Goal: Transaction & Acquisition: Purchase product/service

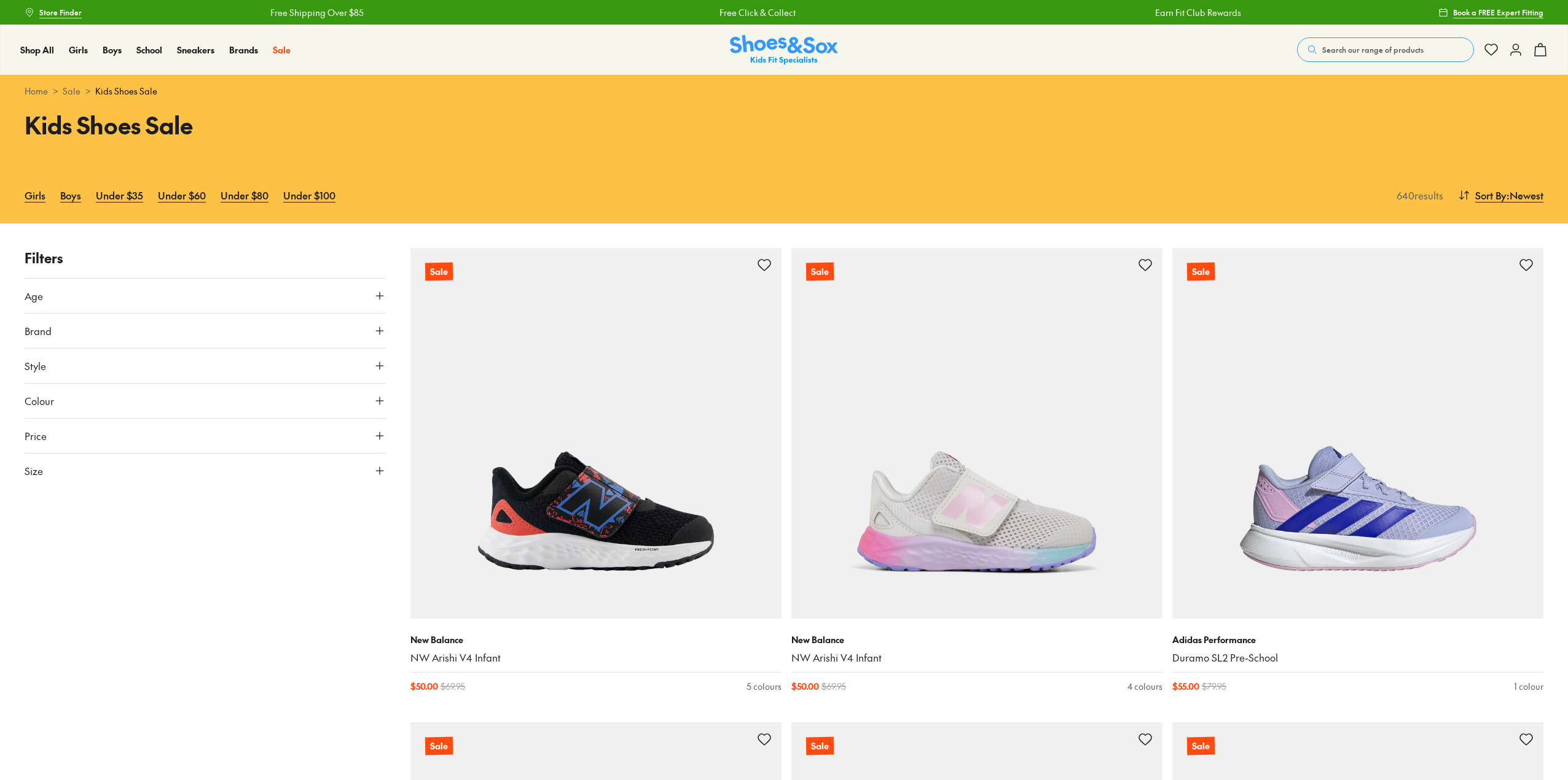
click at [66, 300] on button "Age" at bounding box center [205, 295] width 362 height 34
click at [66, 447] on button "Brand" at bounding box center [205, 453] width 362 height 34
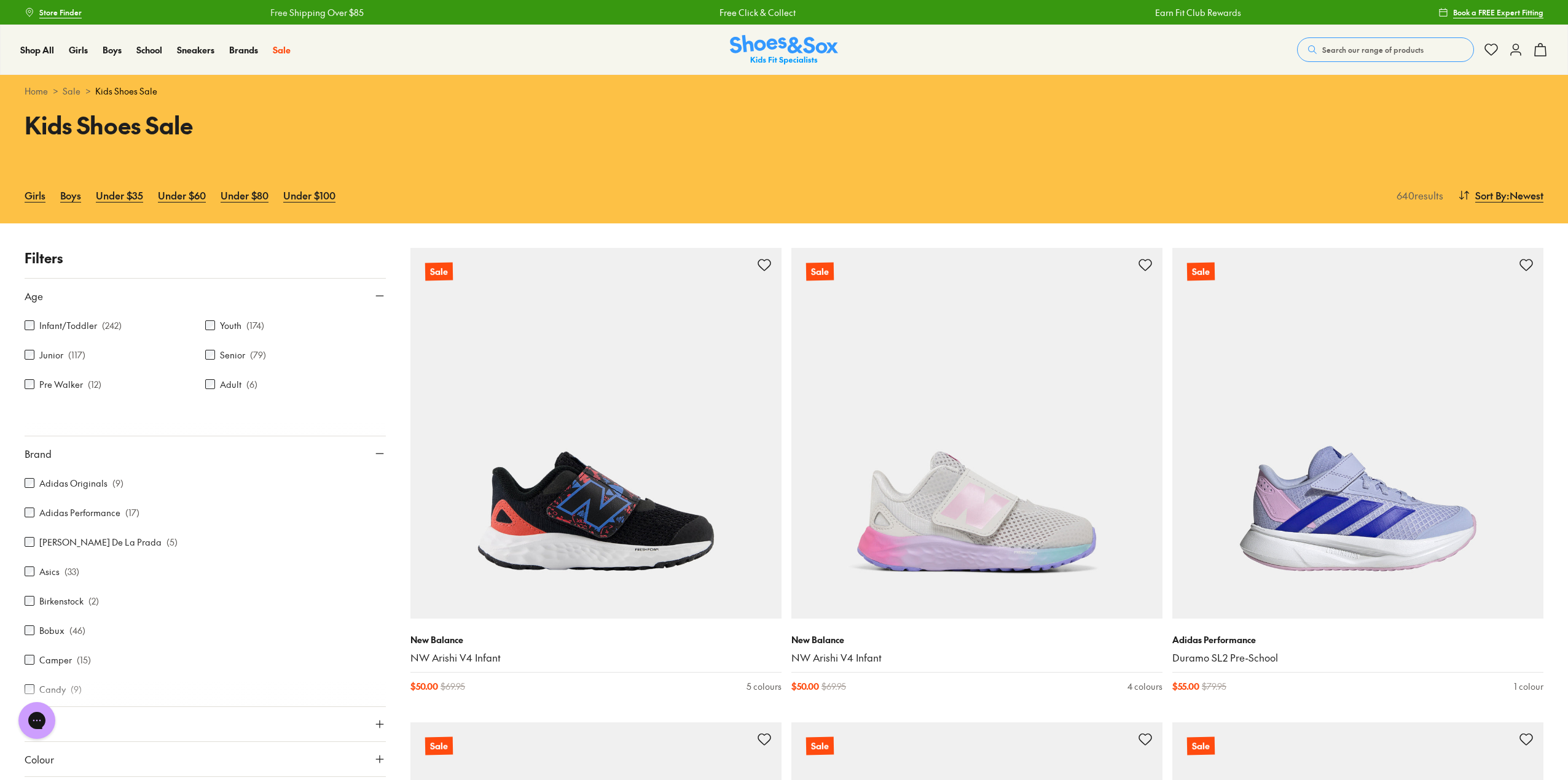
click at [66, 447] on button "Brand" at bounding box center [205, 453] width 362 height 34
click at [79, 495] on button "Style" at bounding box center [205, 488] width 362 height 34
click at [84, 520] on button "Colour" at bounding box center [205, 523] width 362 height 34
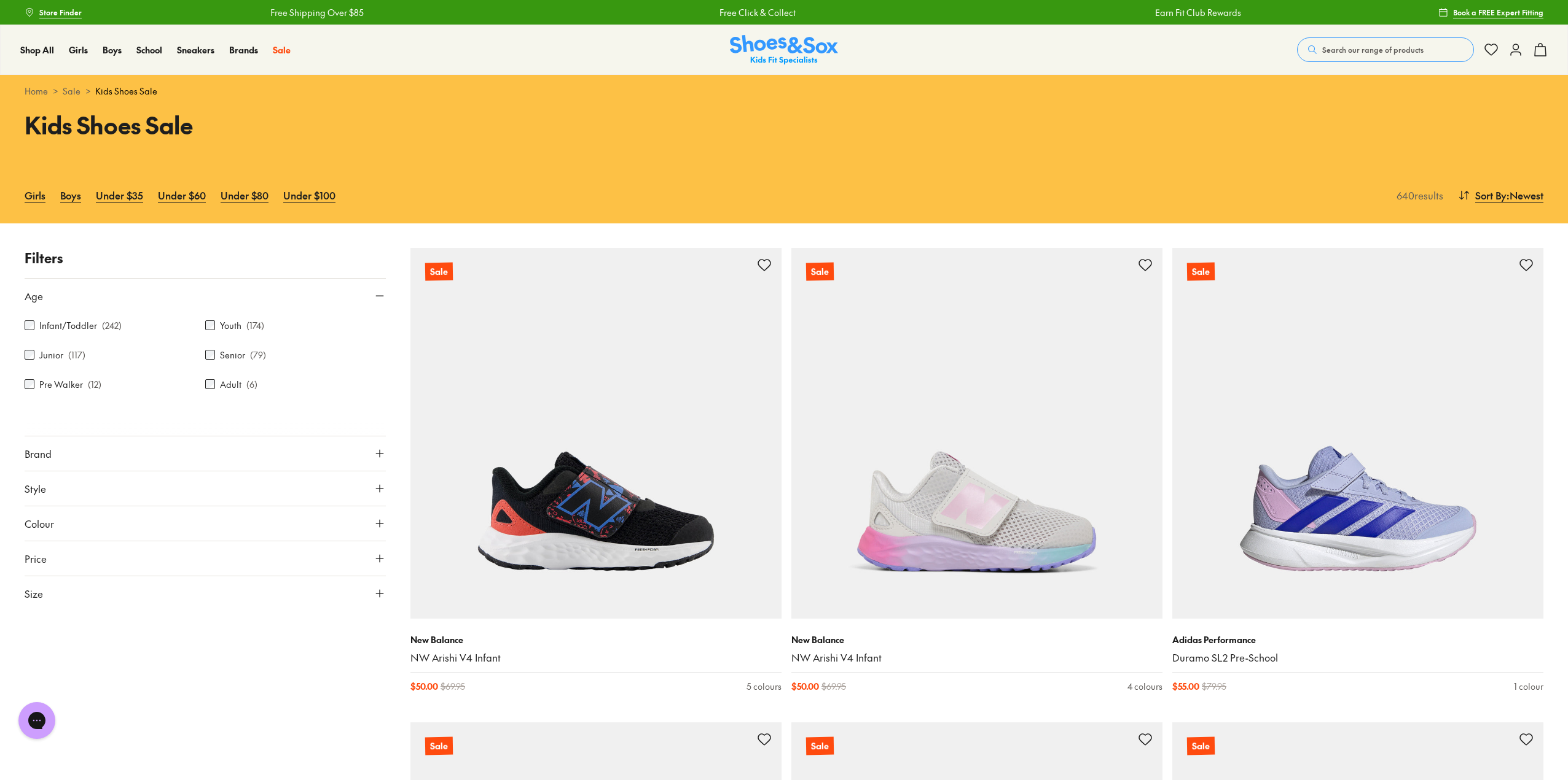
click at [0, 0] on div "POPUP Form" at bounding box center [0, 0] width 0 height 0
click at [85, 599] on button "Size" at bounding box center [205, 593] width 362 height 34
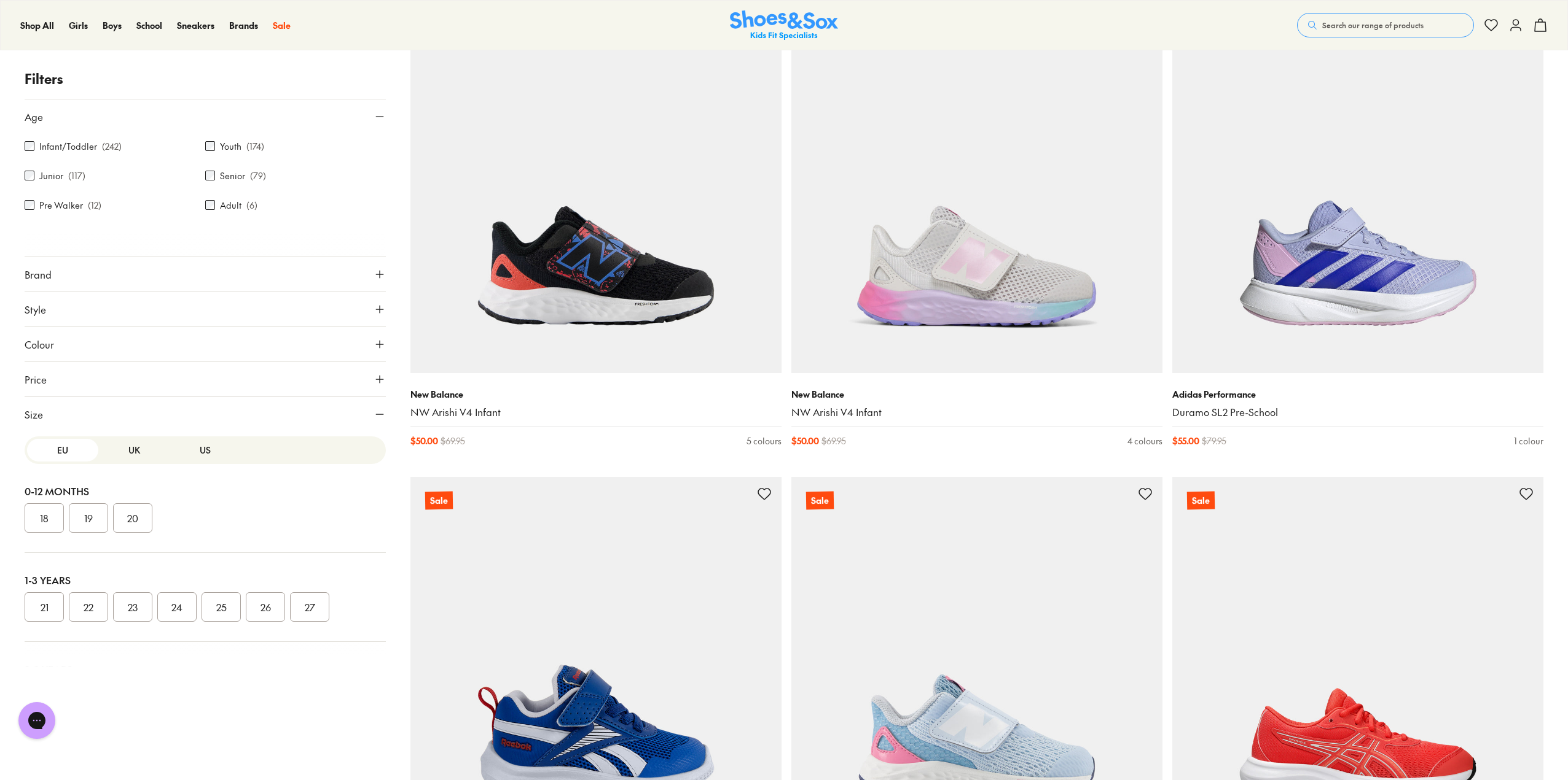
click at [307, 606] on button "27" at bounding box center [309, 606] width 39 height 29
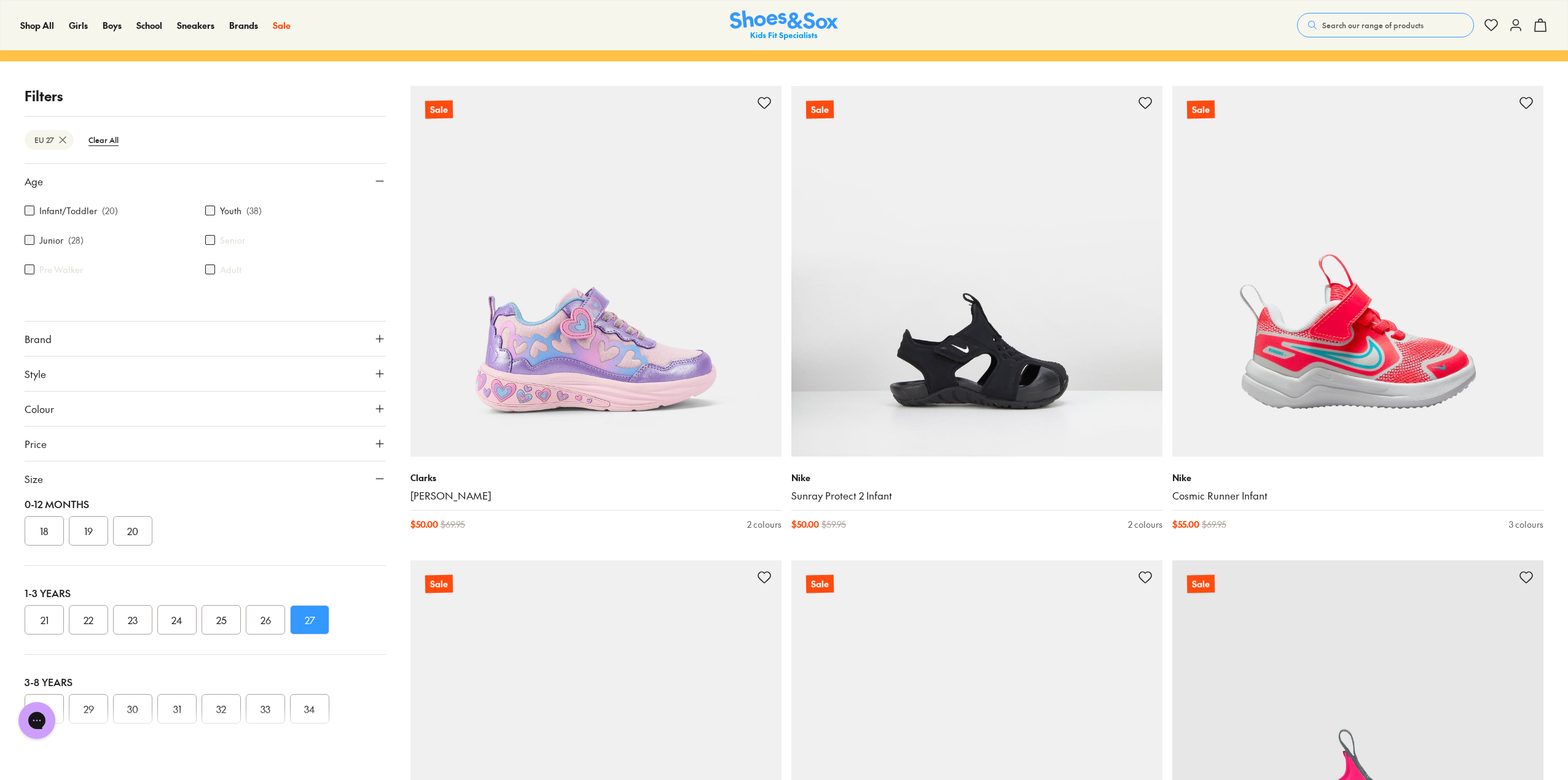
scroll to position [123, 0]
click at [41, 642] on button "28" at bounding box center [44, 638] width 39 height 29
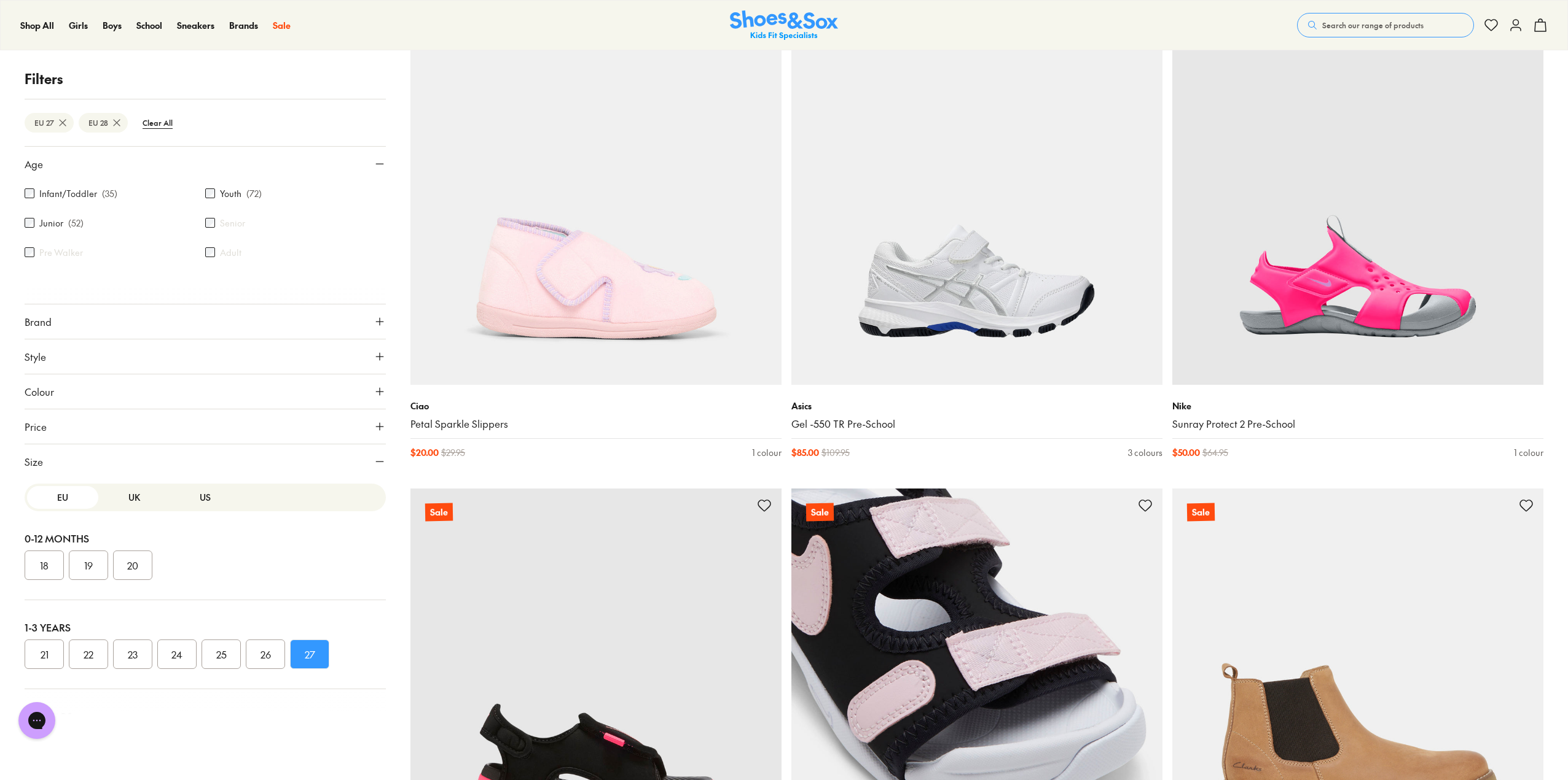
scroll to position [11296, 0]
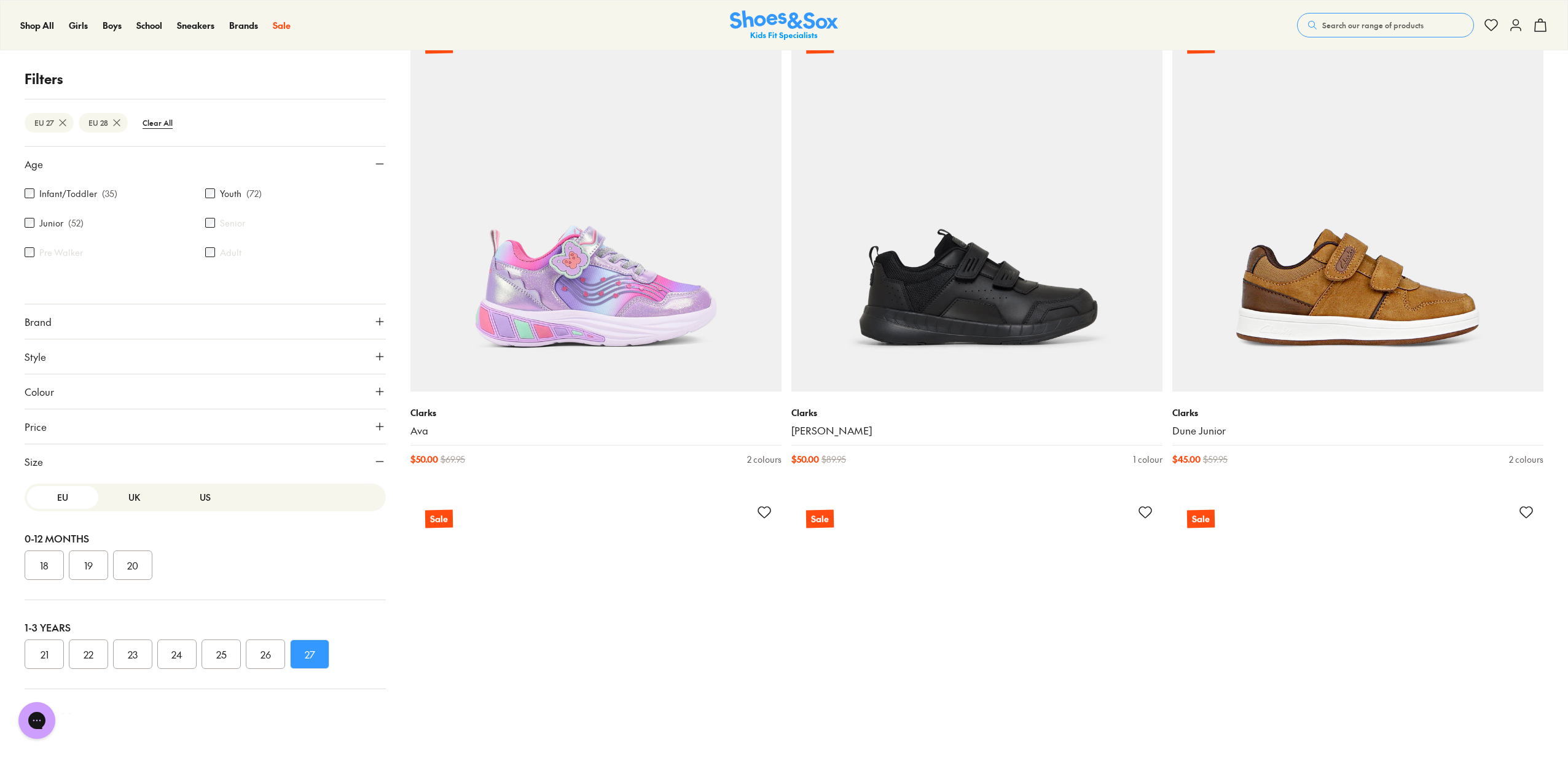
scroll to position [15165, 0]
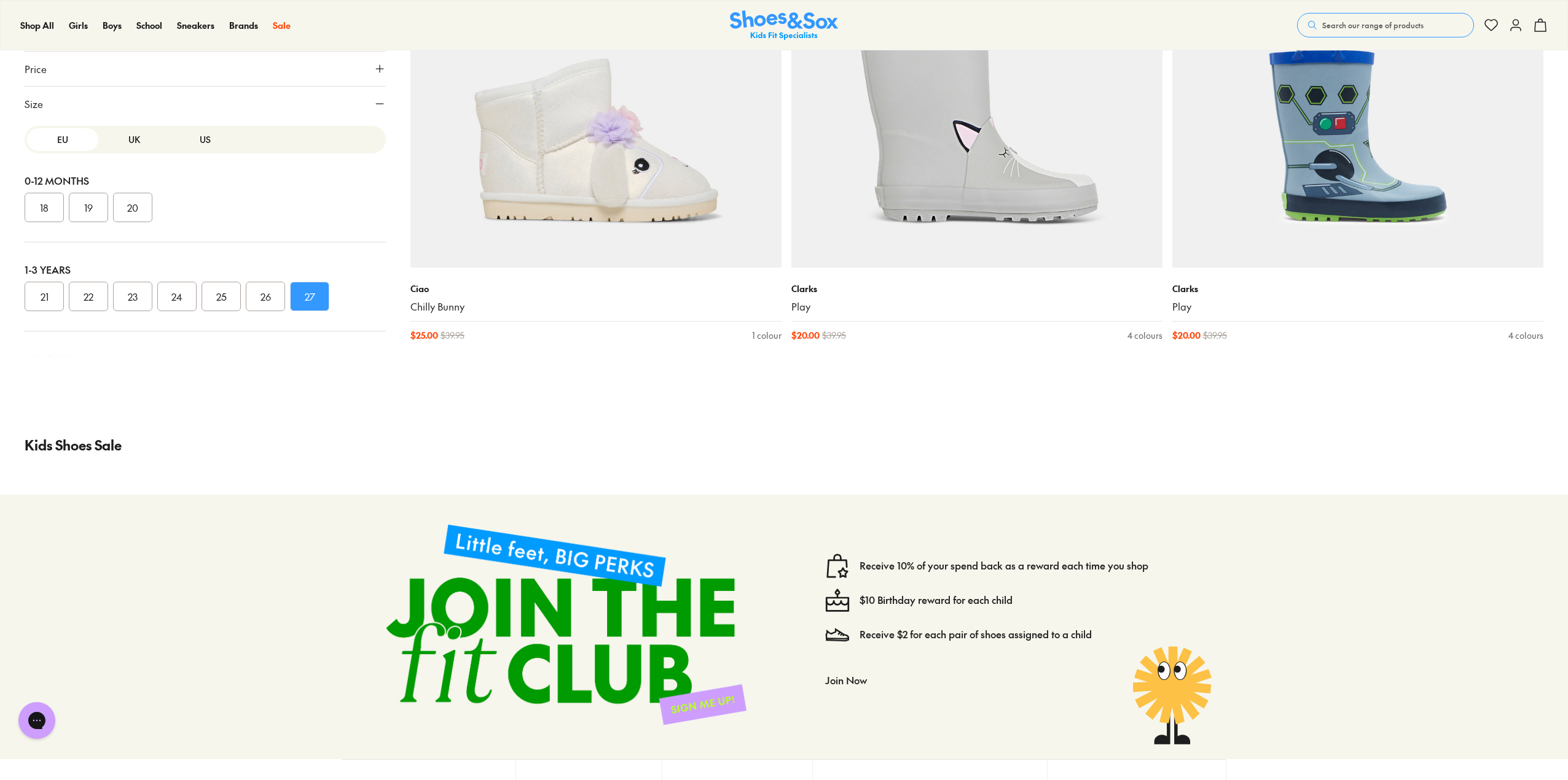
scroll to position [25233, 0]
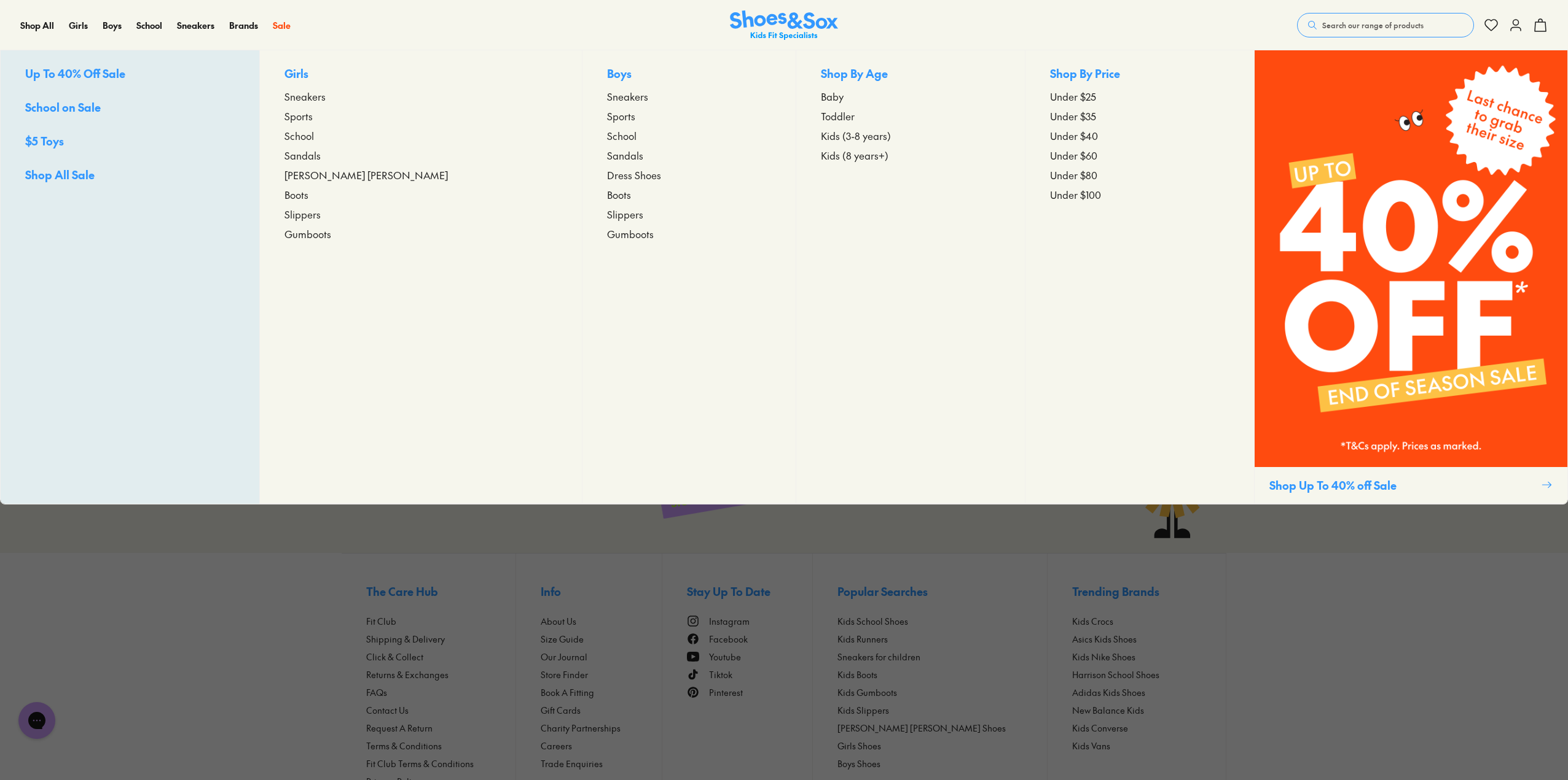
click at [607, 98] on span "Sneakers" at bounding box center [628, 96] width 41 height 15
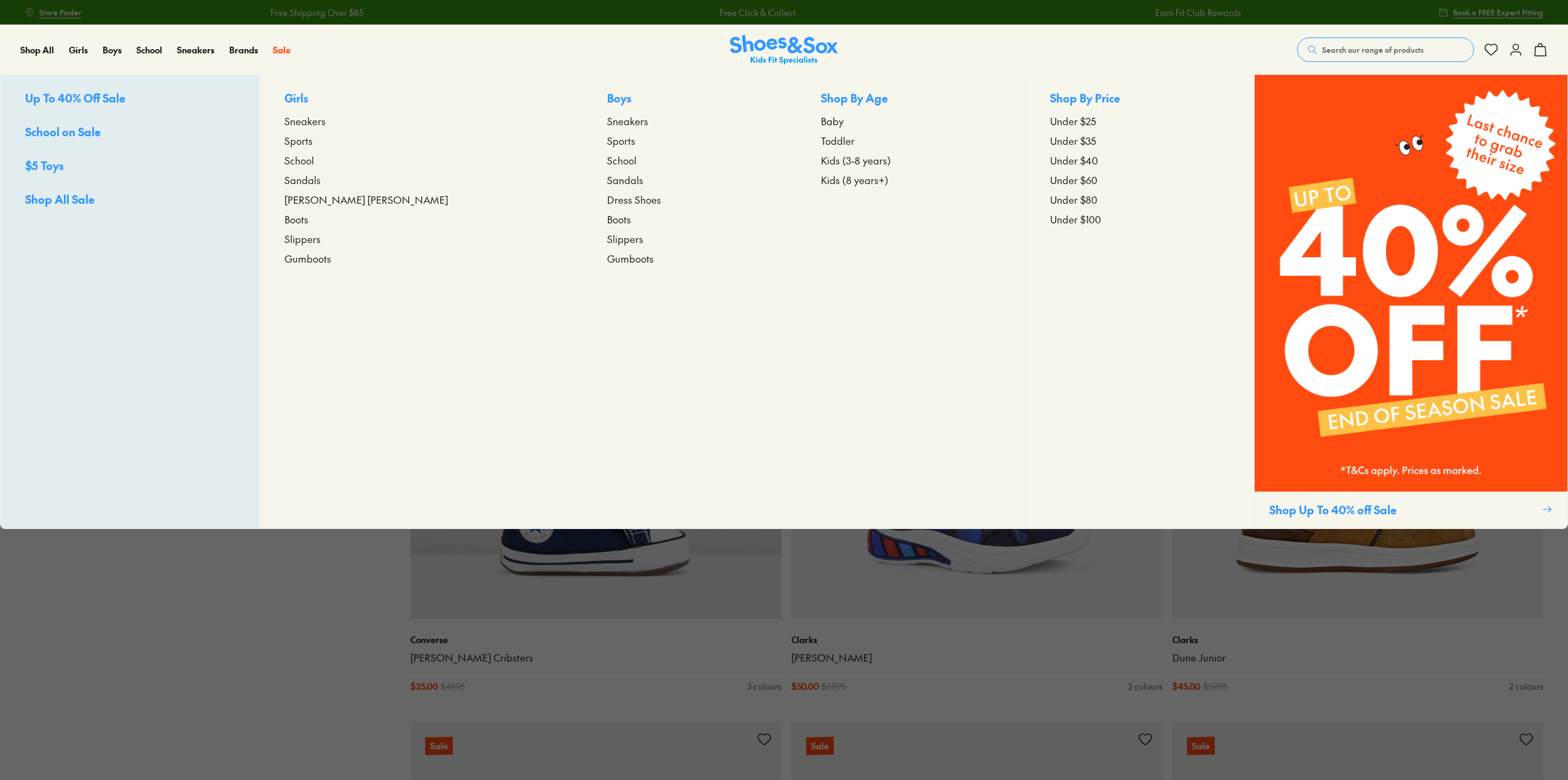
click at [821, 164] on span "Kids (3-8 years)" at bounding box center [856, 160] width 70 height 15
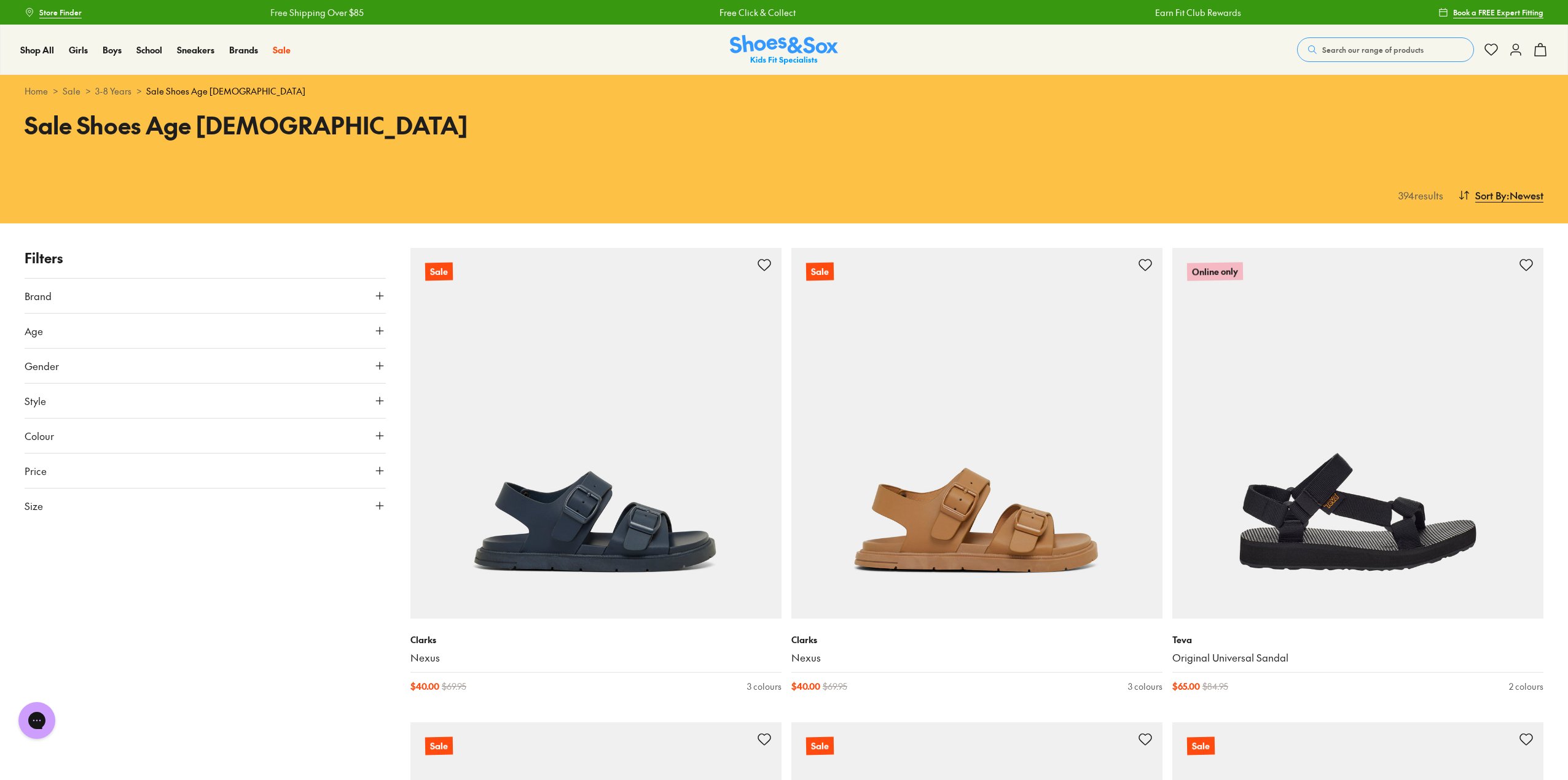
click at [372, 331] on button "Age" at bounding box center [205, 330] width 362 height 34
click at [377, 505] on icon at bounding box center [379, 505] width 12 height 12
click at [315, 692] on button "27" at bounding box center [309, 698] width 39 height 29
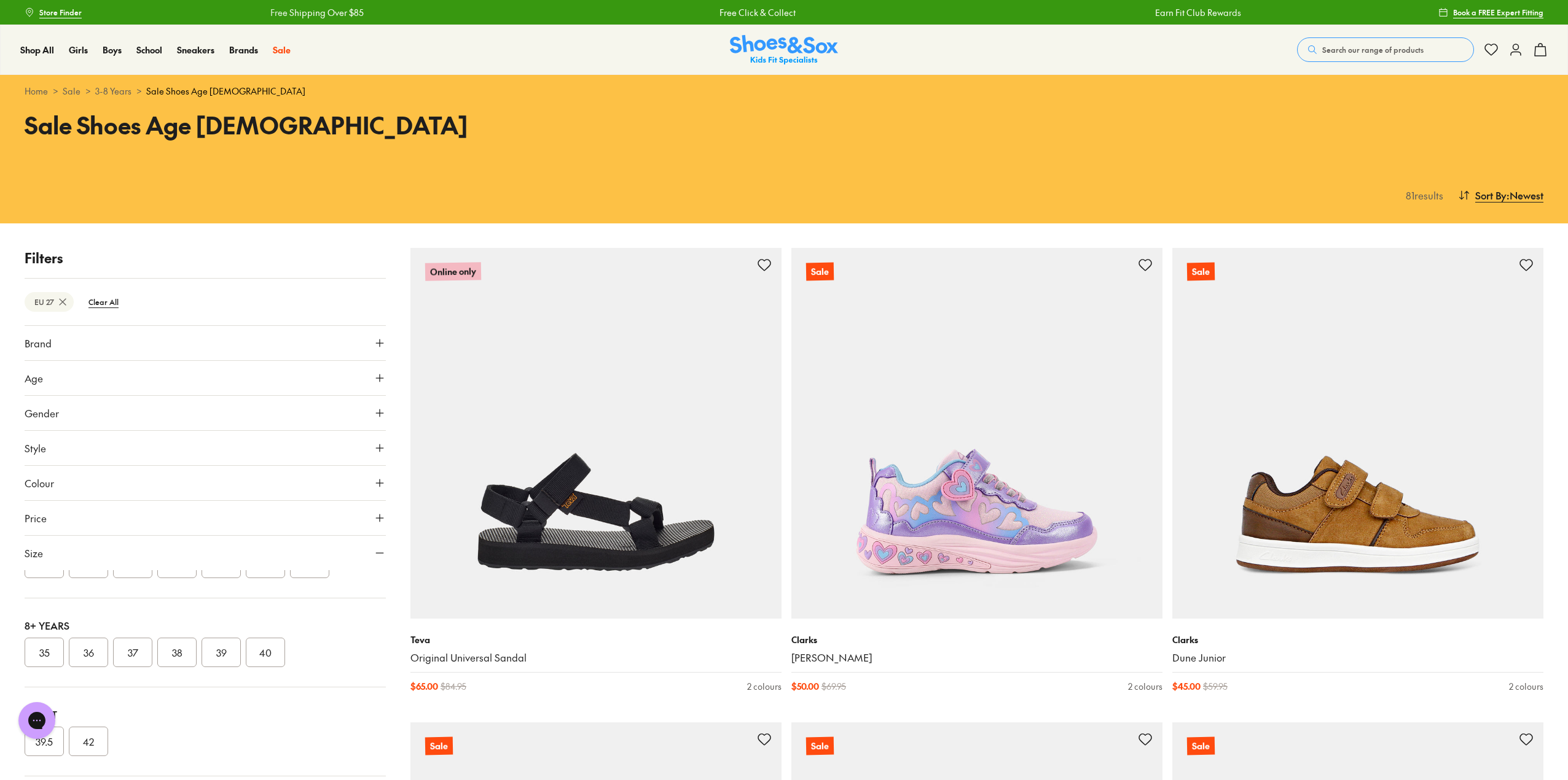
click at [33, 649] on button "35" at bounding box center [44, 652] width 39 height 29
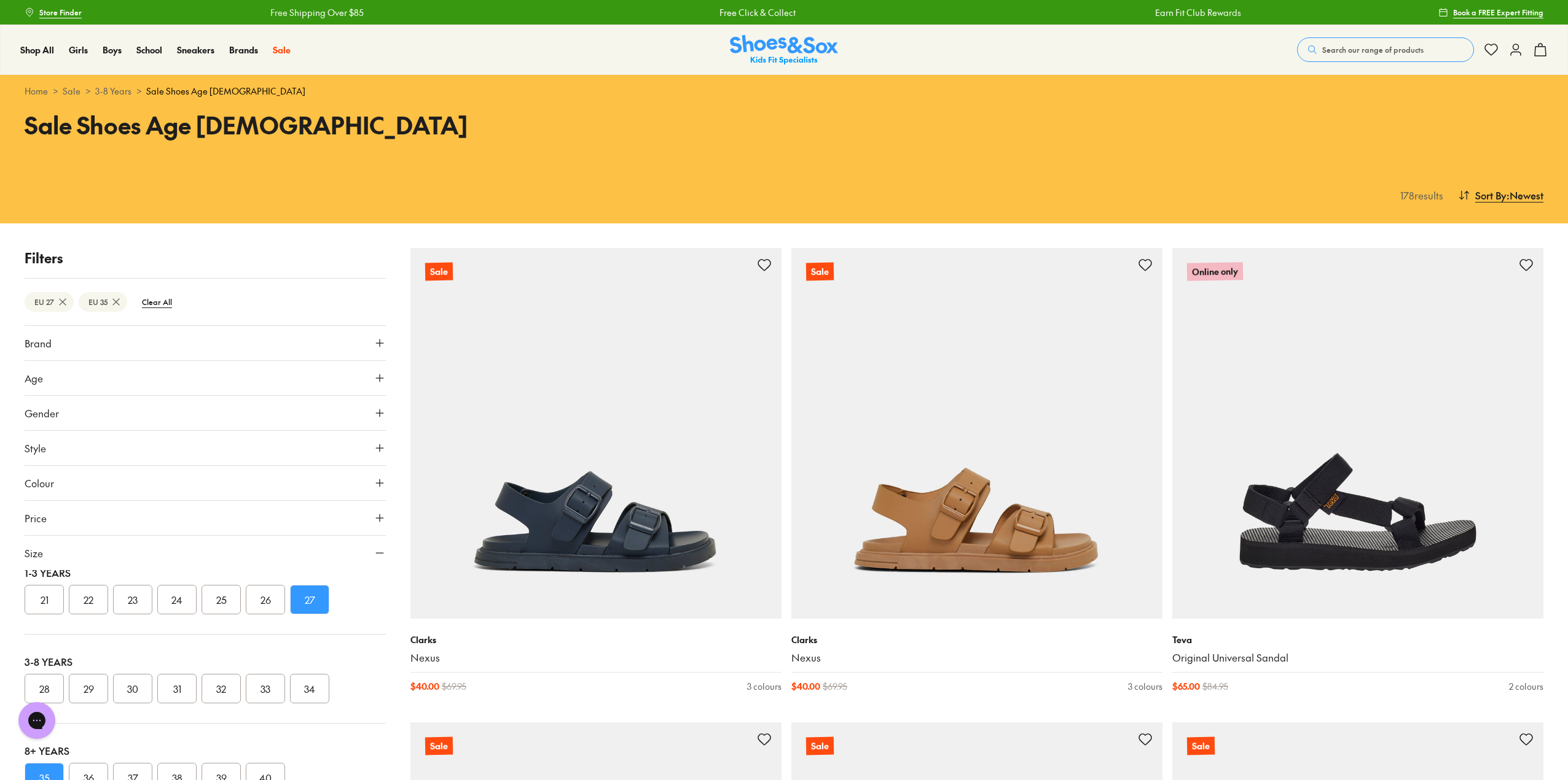
scroll to position [271, 0]
click at [37, 659] on button "35" at bounding box center [44, 652] width 39 height 29
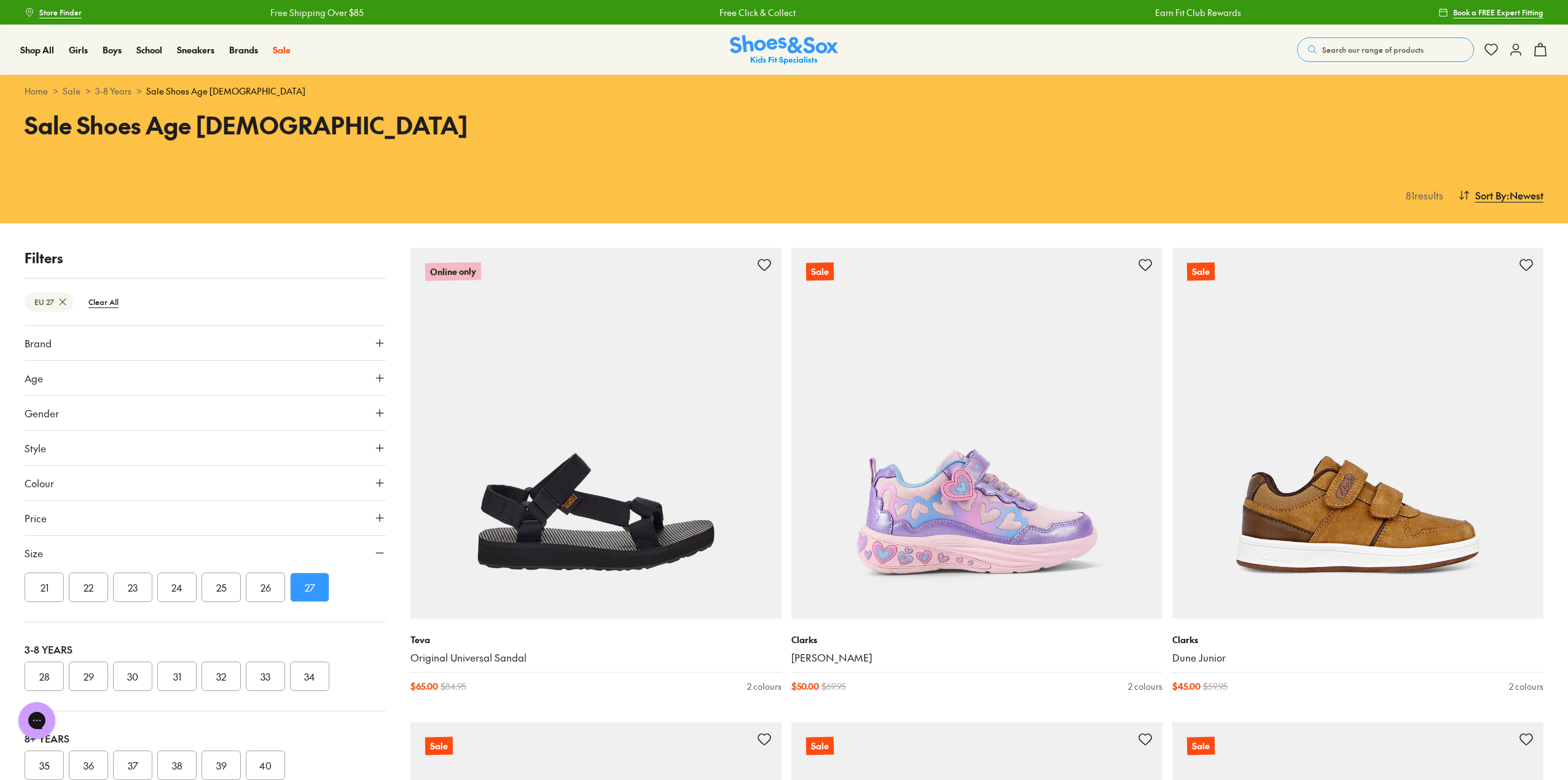
scroll to position [149, 0]
click at [43, 692] on button "28" at bounding box center [44, 686] width 39 height 29
click at [372, 406] on button "Gender" at bounding box center [205, 413] width 362 height 34
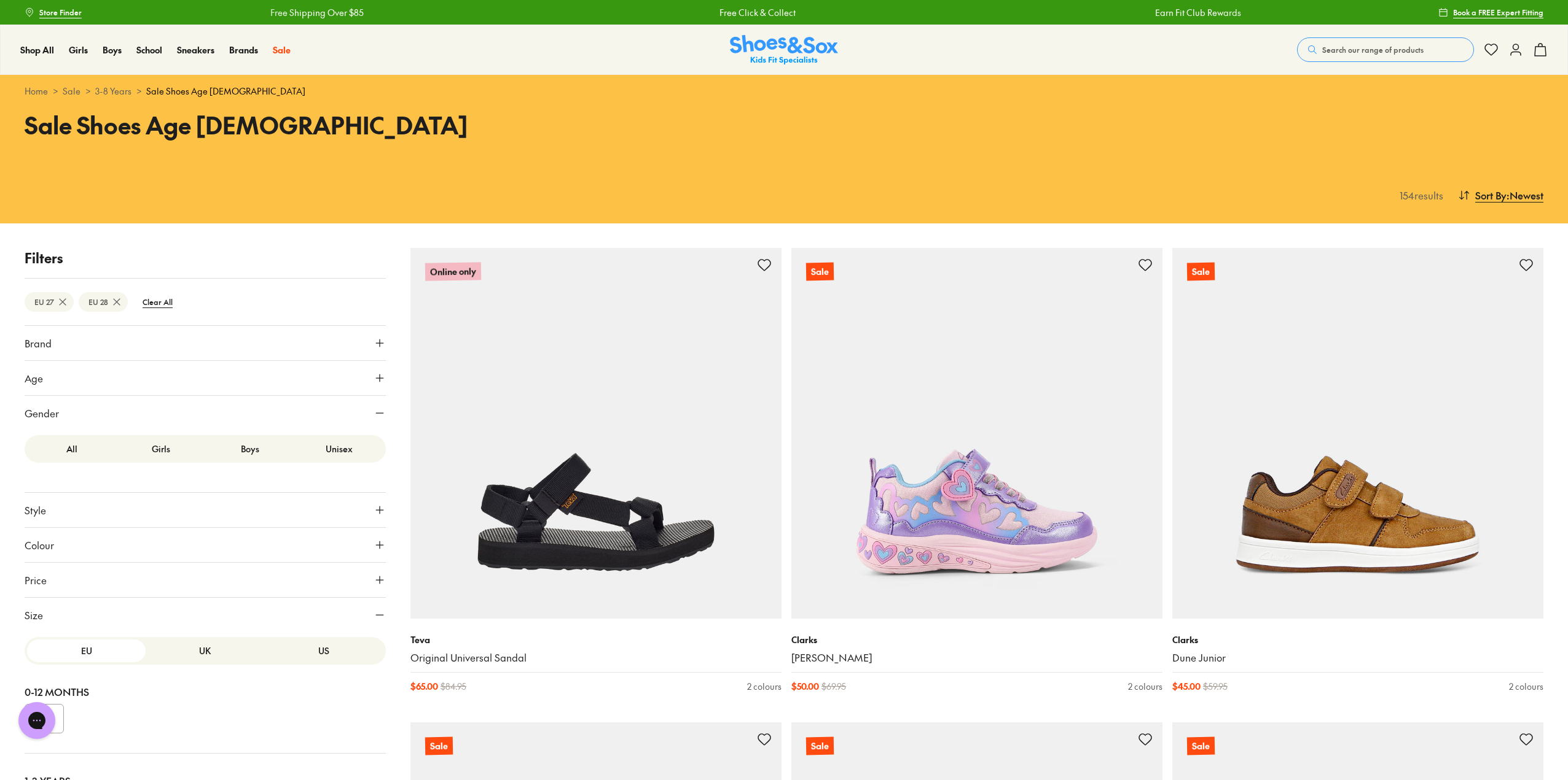
click at [251, 449] on label "Boys" at bounding box center [250, 449] width 89 height 23
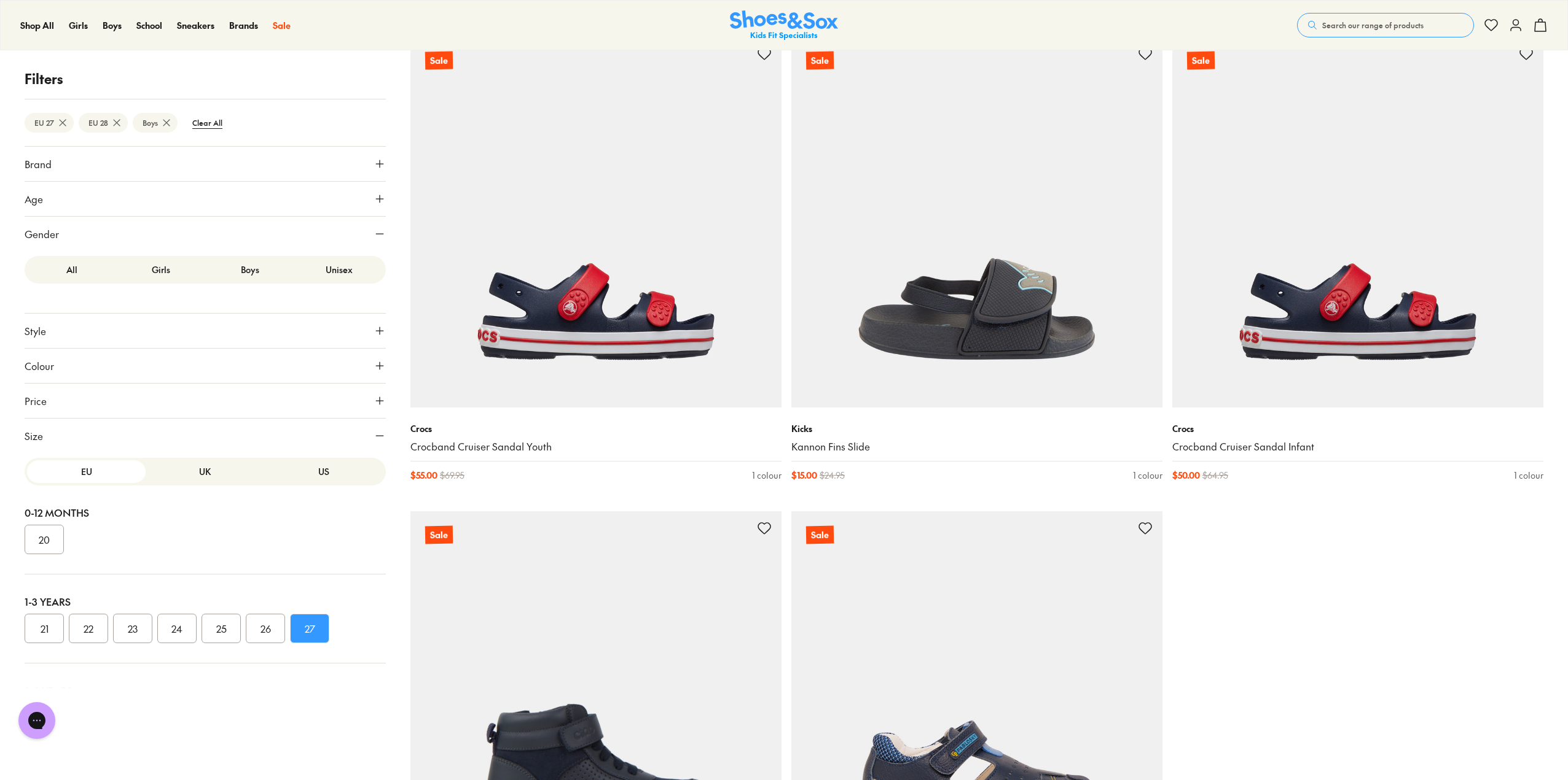
scroll to position [4973, 0]
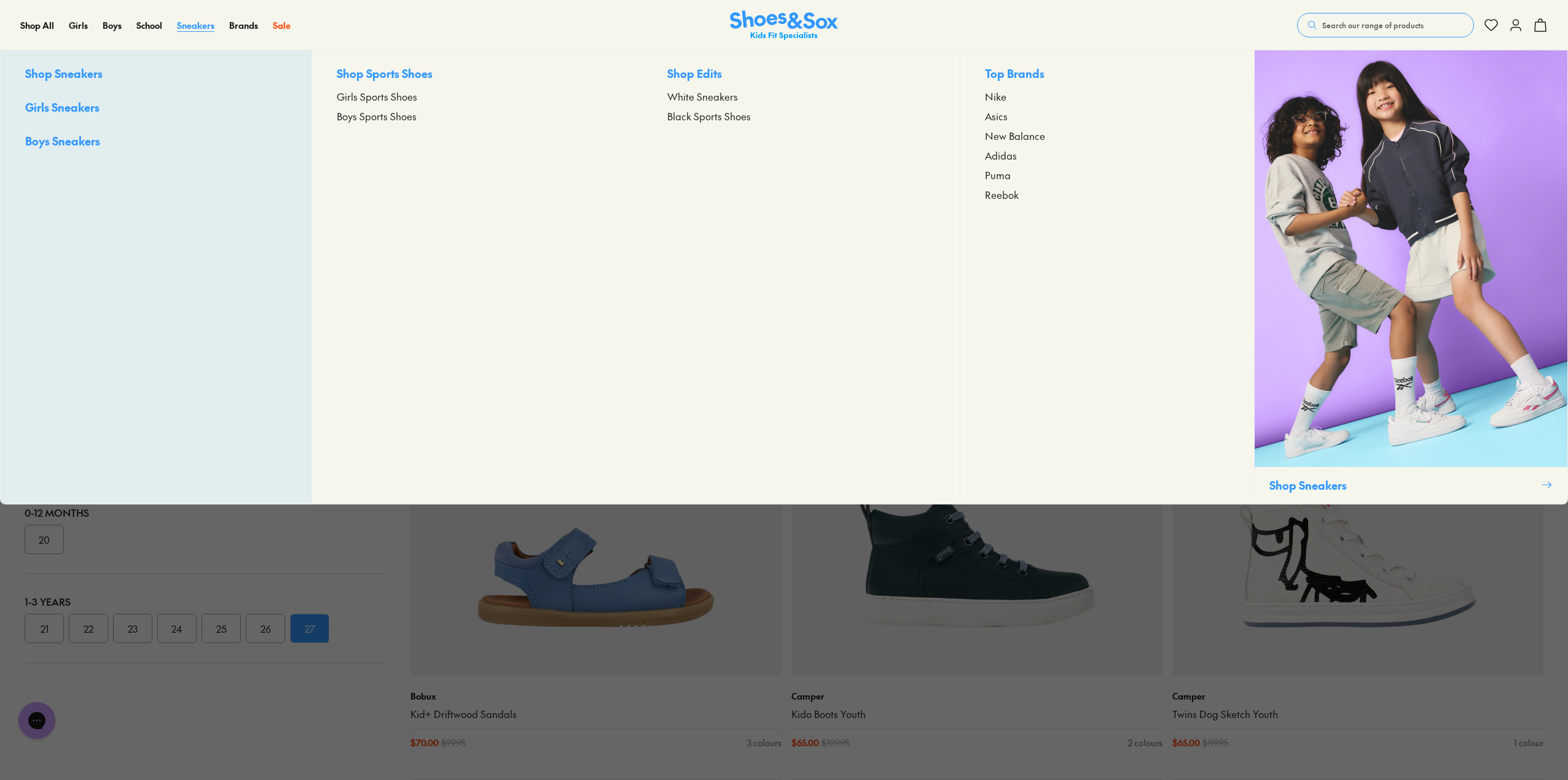
scroll to position [1719, 0]
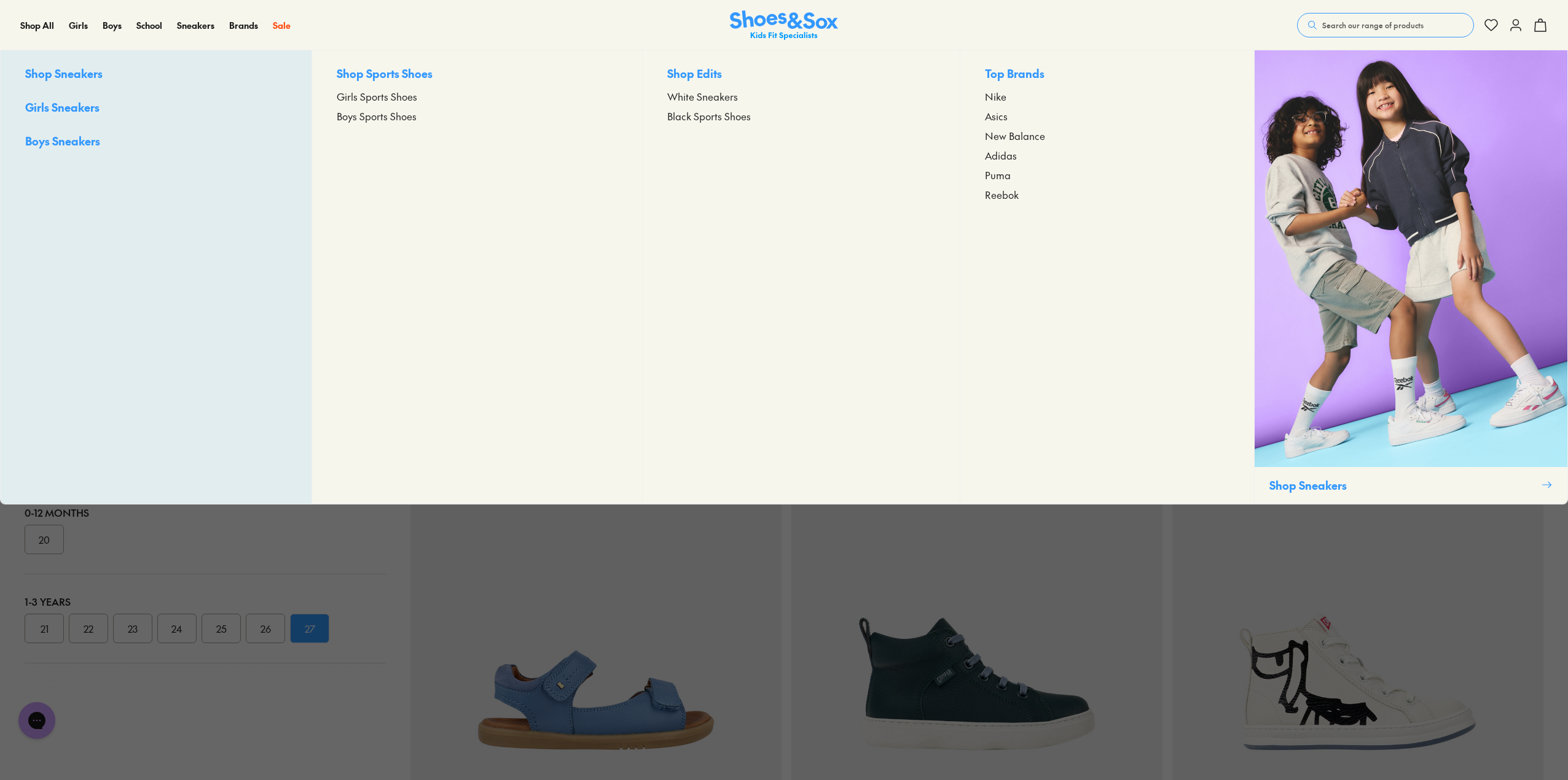
click at [88, 143] on span "Boys Sneakers" at bounding box center [63, 140] width 75 height 15
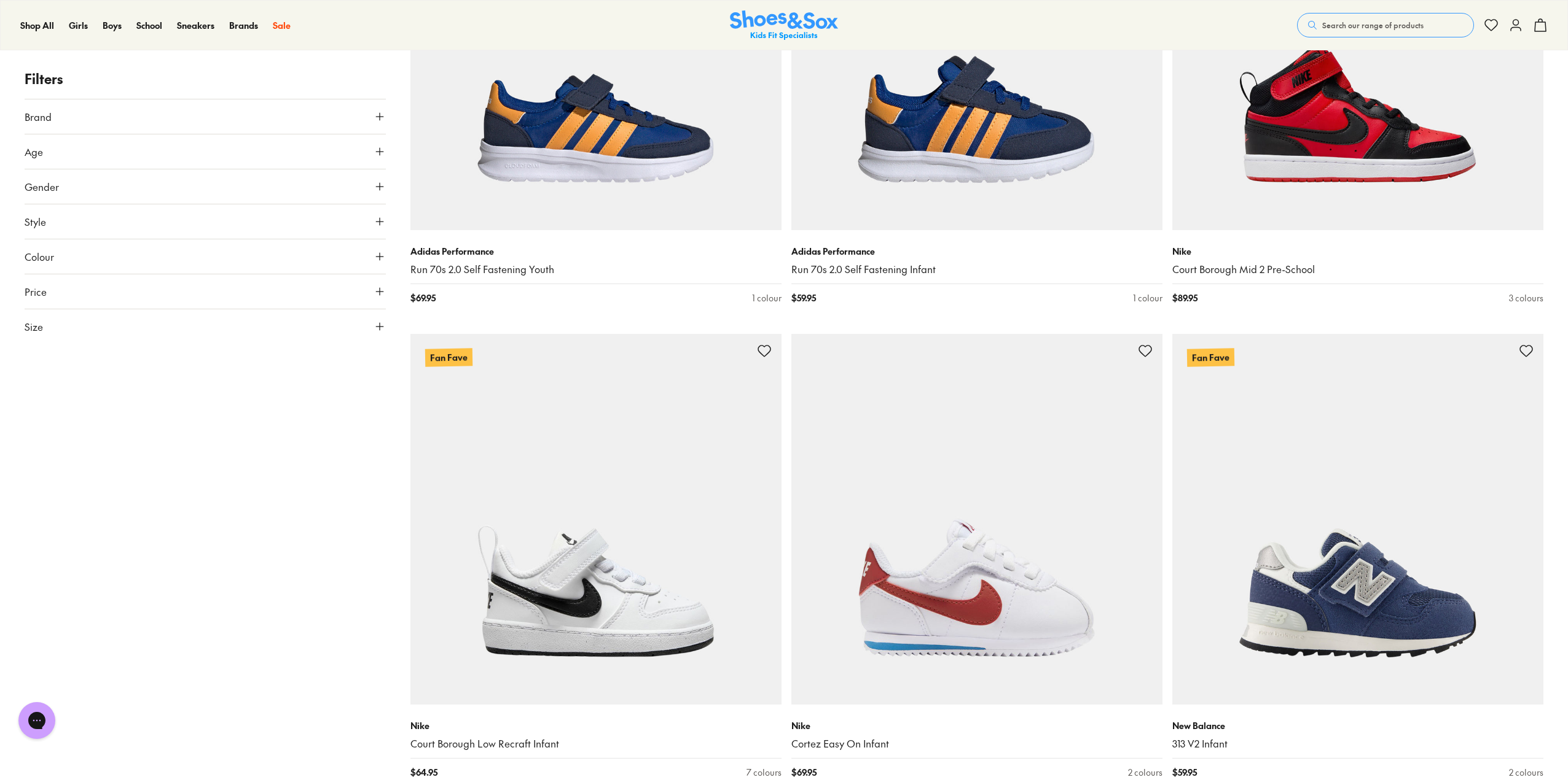
scroll to position [3868, 0]
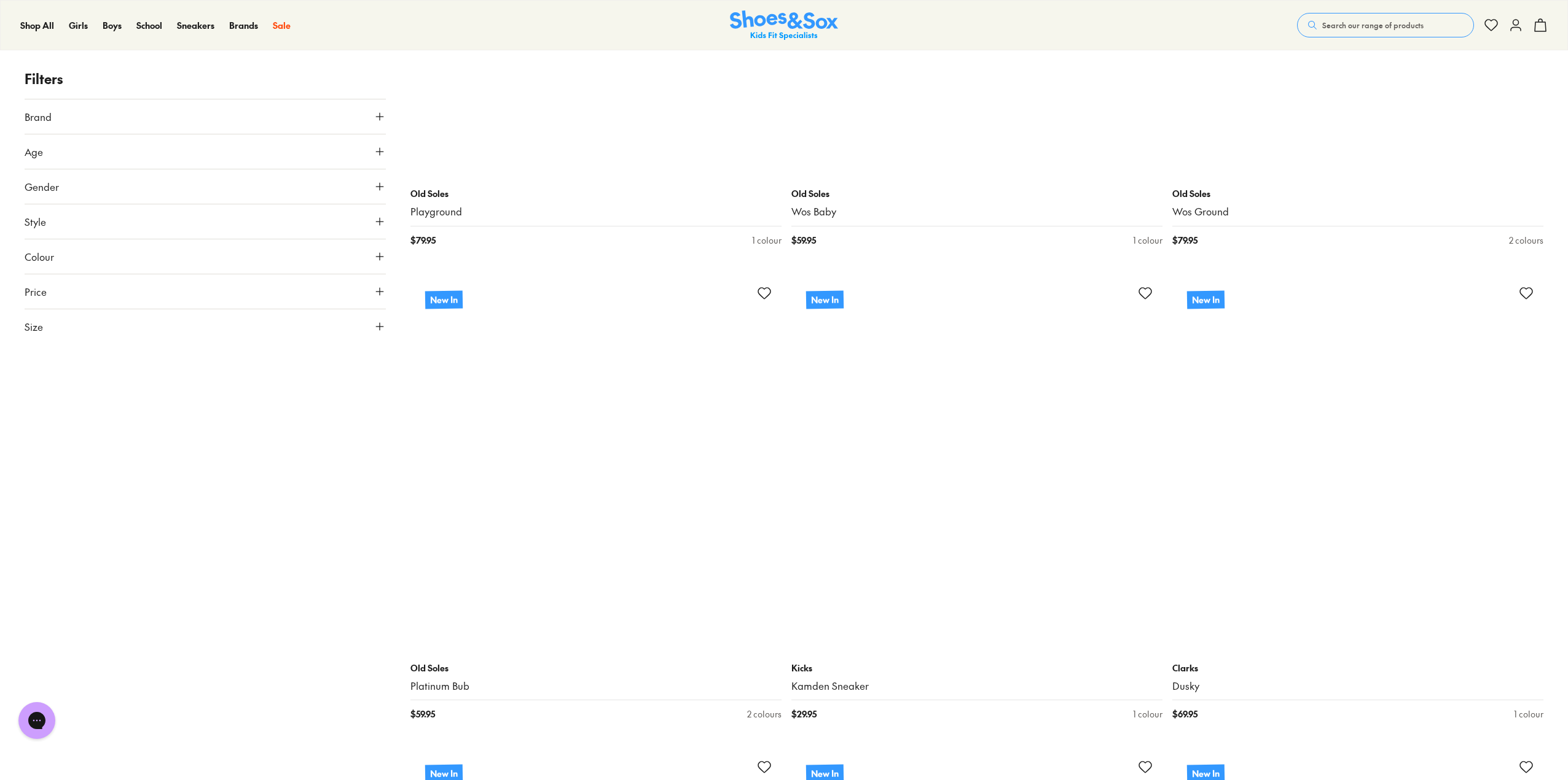
scroll to position [9210, 0]
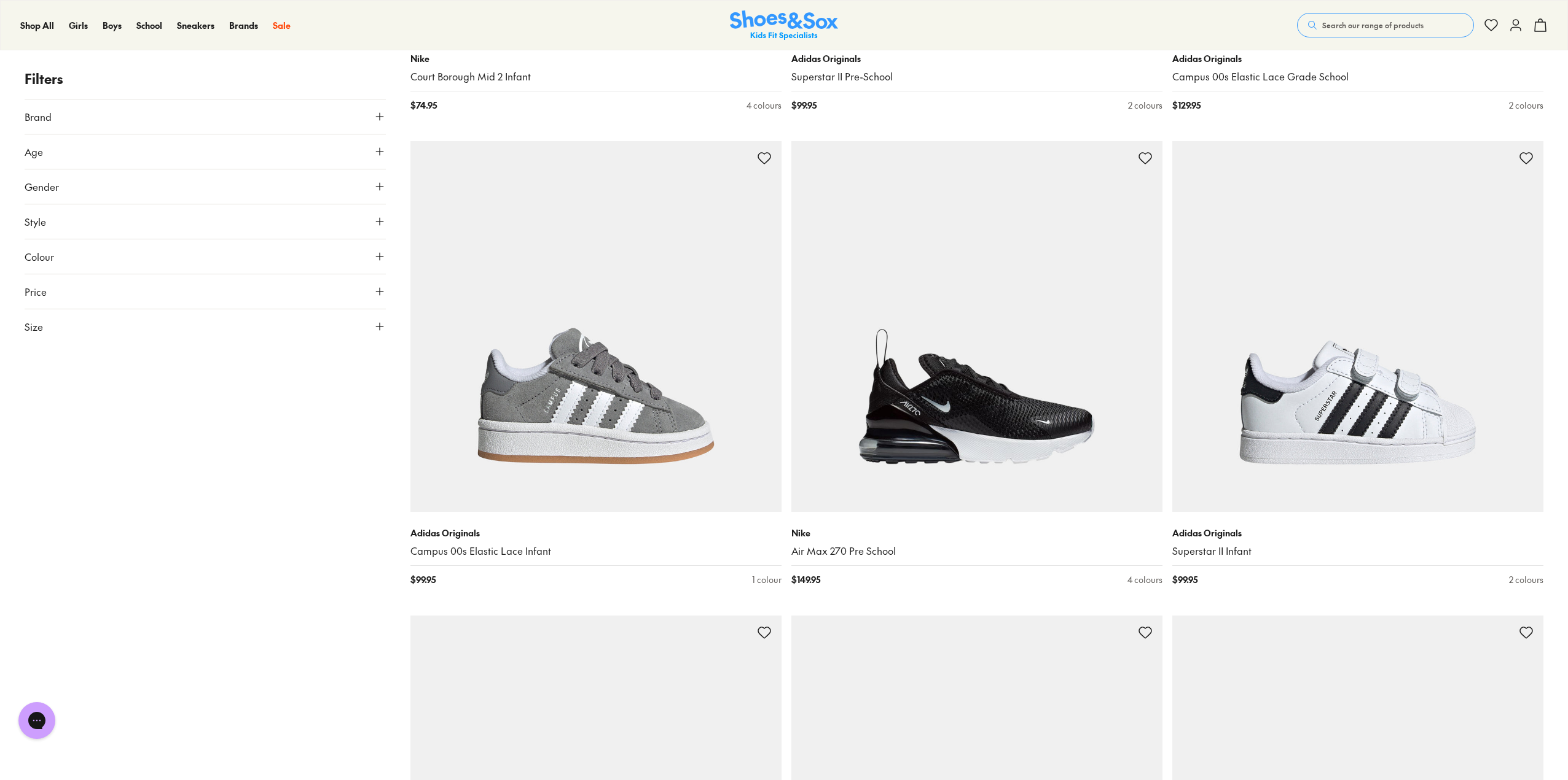
scroll to position [14489, 0]
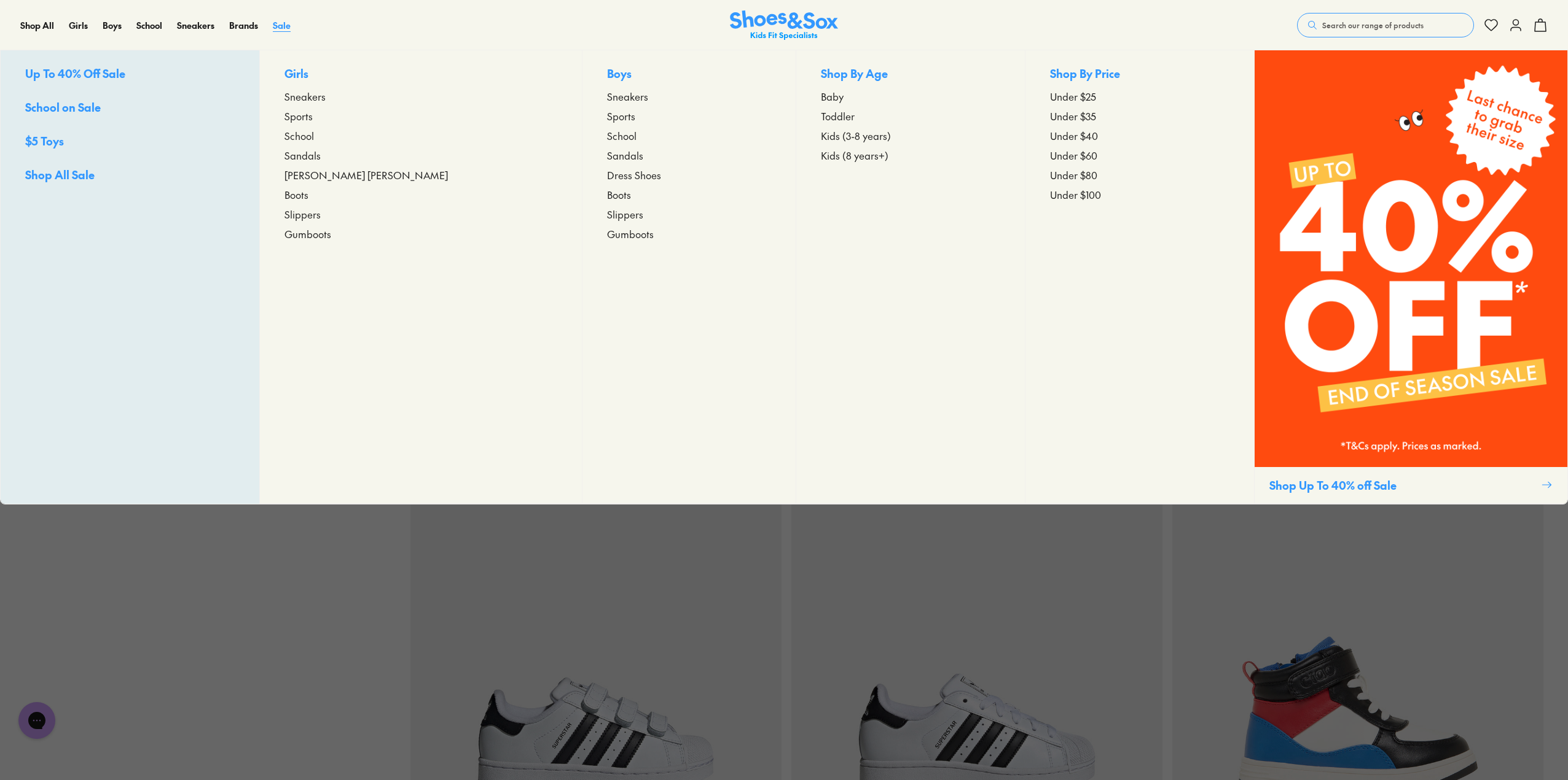
click at [283, 26] on span "Sale" at bounding box center [281, 25] width 18 height 12
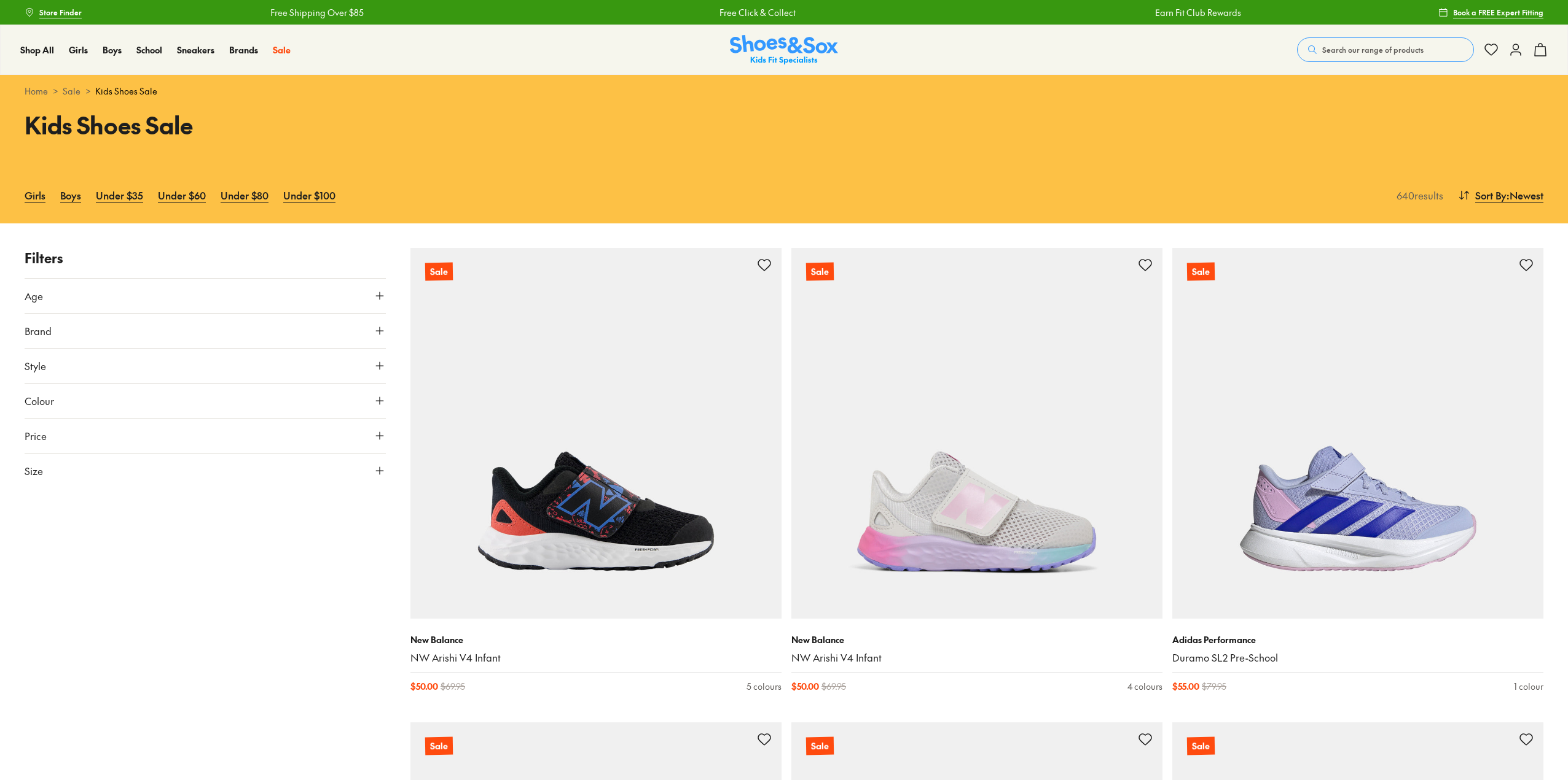
click at [56, 197] on div "Girls Boys Under $35 Under $60 Under $80 Under $100" at bounding box center [708, 195] width 1367 height 27
click at [86, 197] on div "Girls Boys Under $35 Under $60 Under $80 Under $100" at bounding box center [708, 195] width 1367 height 27
click at [73, 197] on link "Boys" at bounding box center [71, 195] width 21 height 27
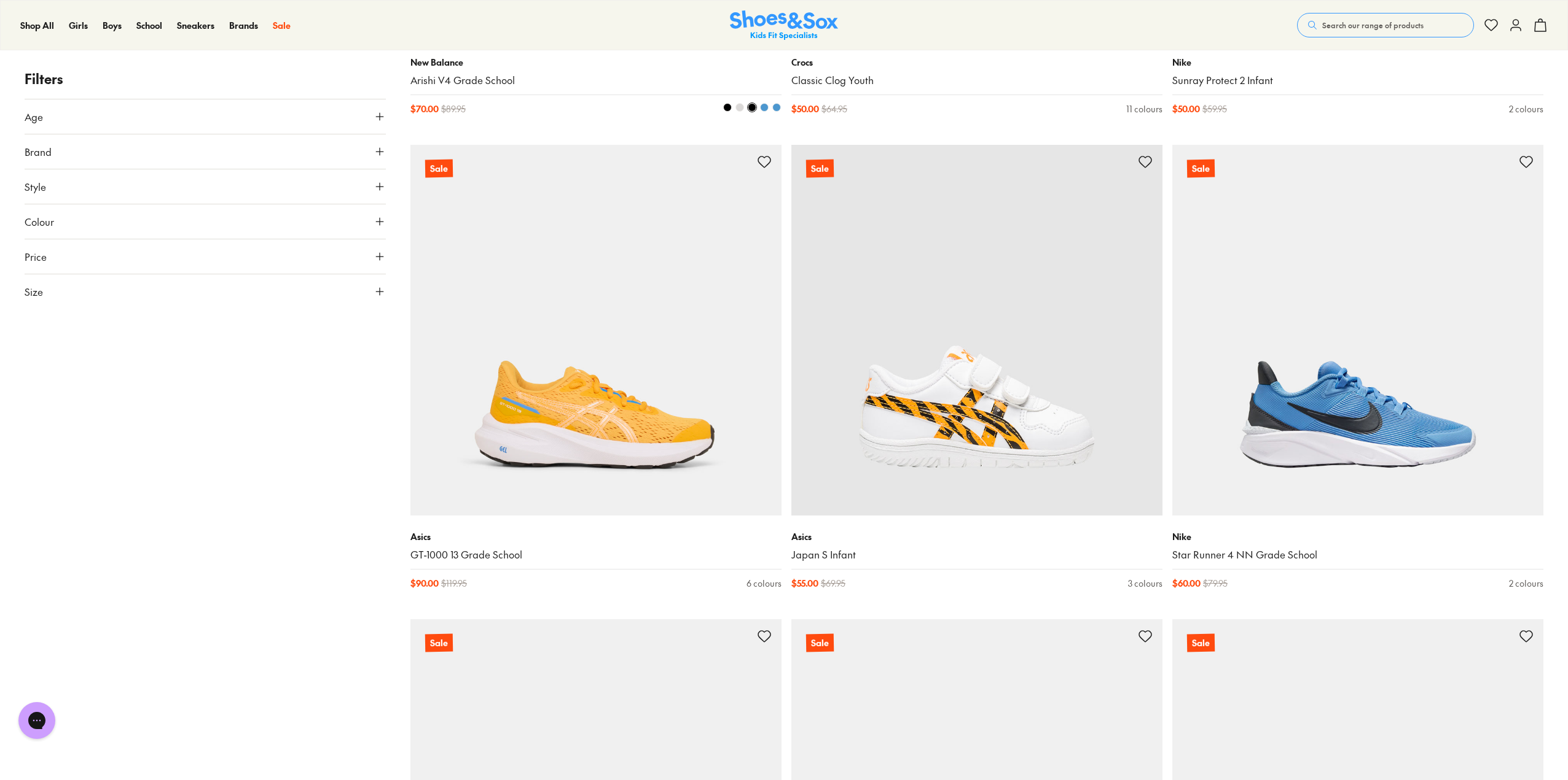
scroll to position [2210, 0]
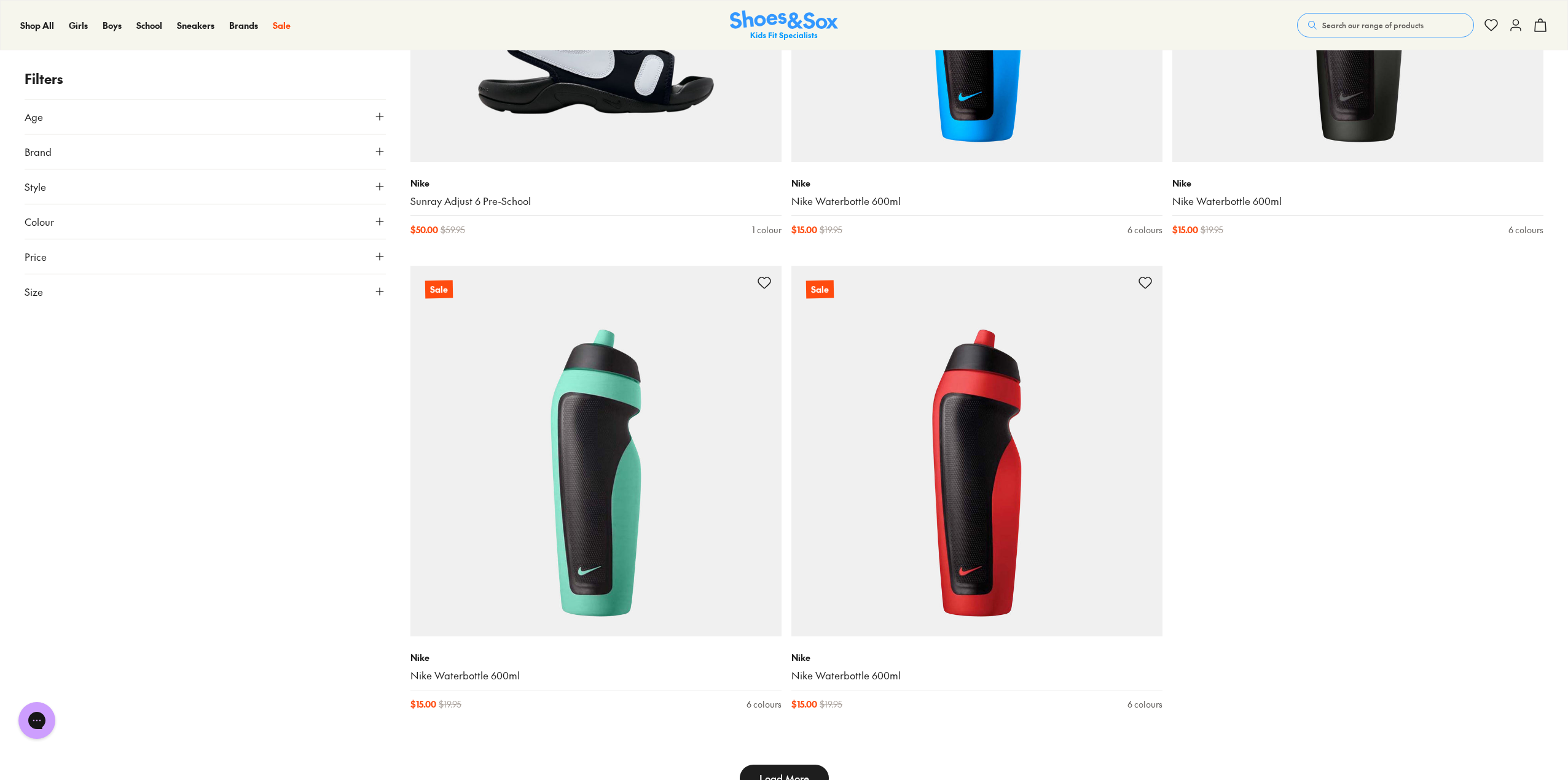
scroll to position [5219, 0]
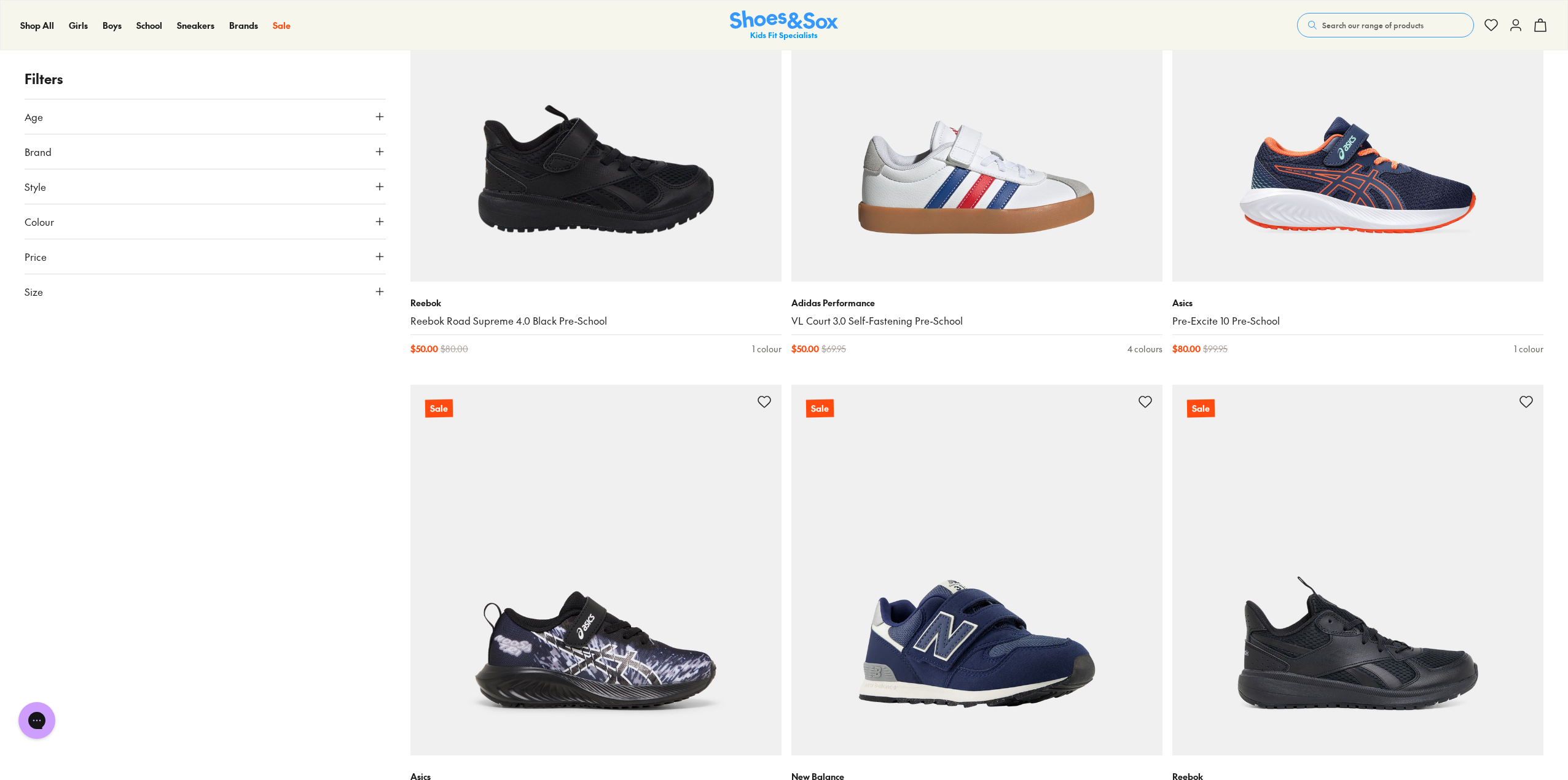
scroll to position [15410, 0]
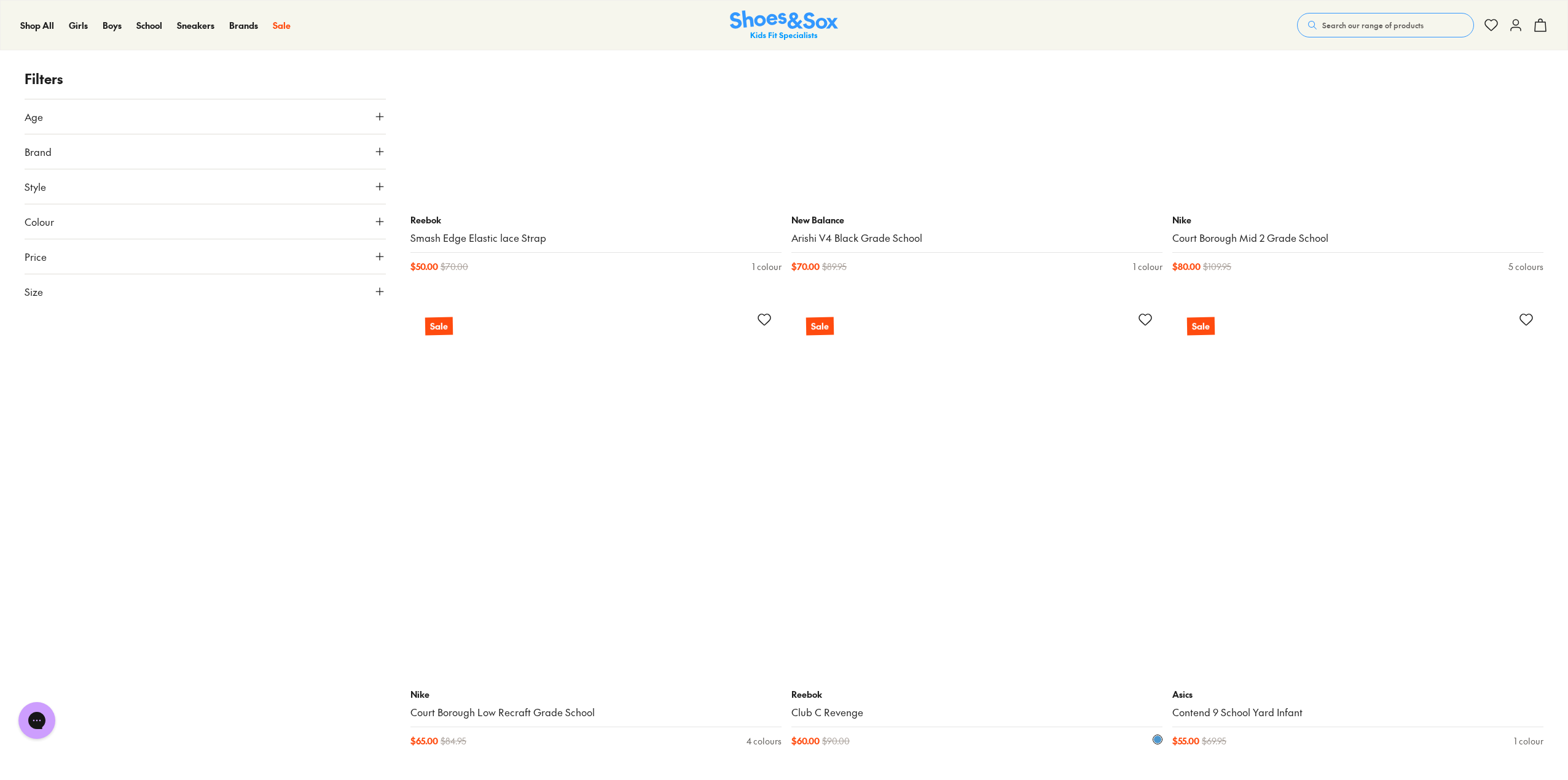
scroll to position [21979, 0]
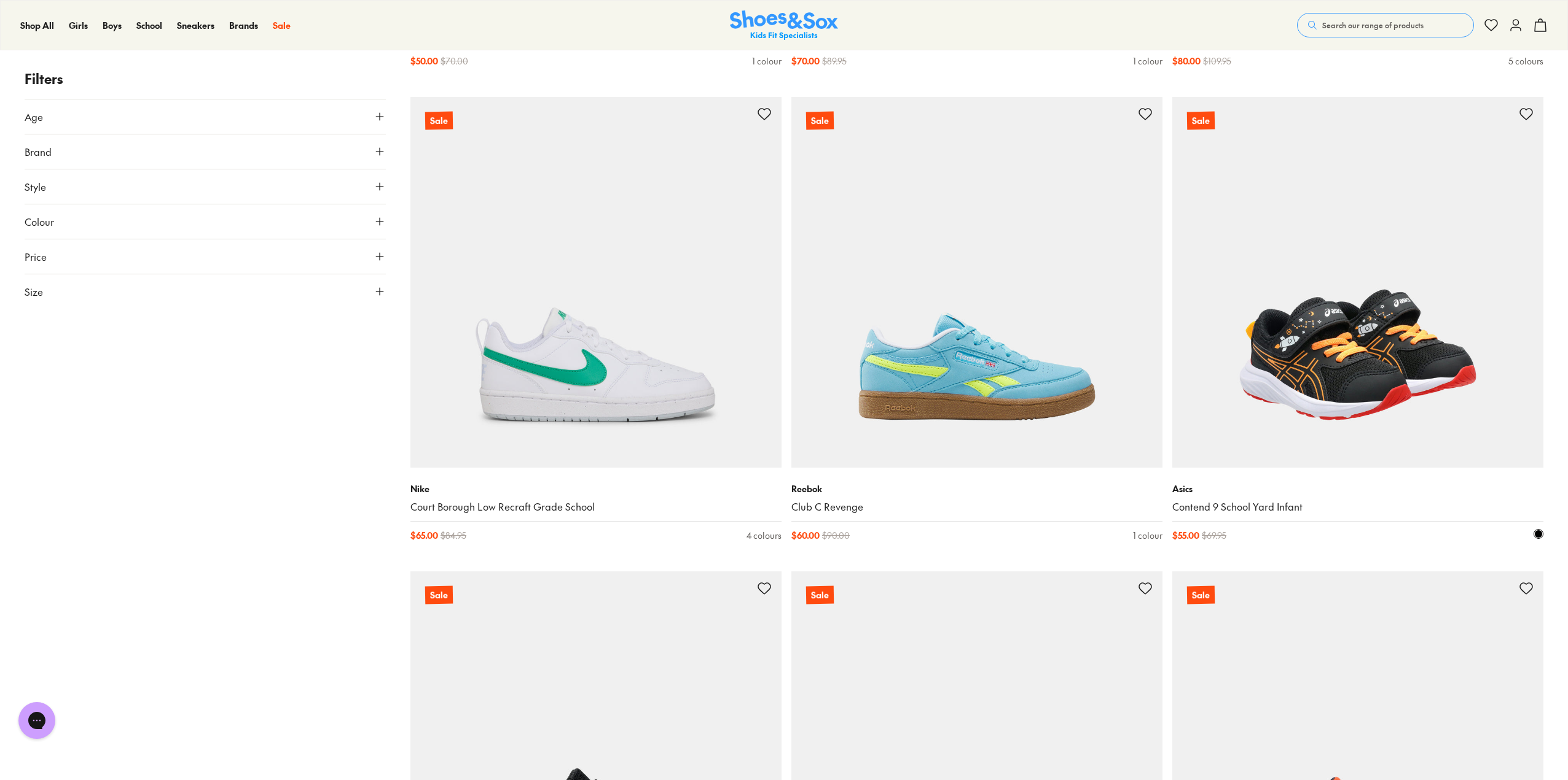
click at [1347, 365] on img at bounding box center [1358, 283] width 371 height 371
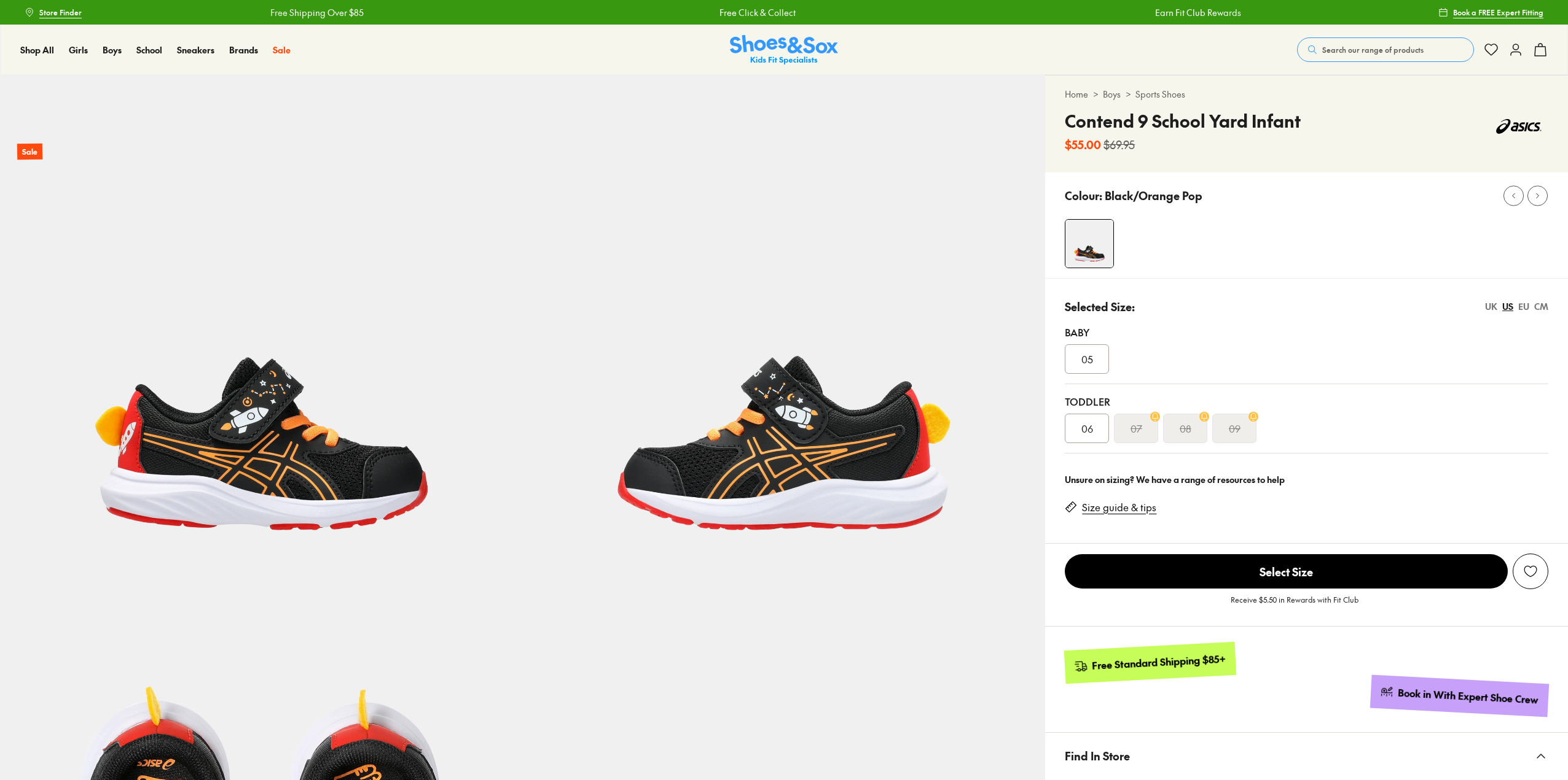
select select "*"
click at [1230, 434] on s "09" at bounding box center [1234, 428] width 12 height 15
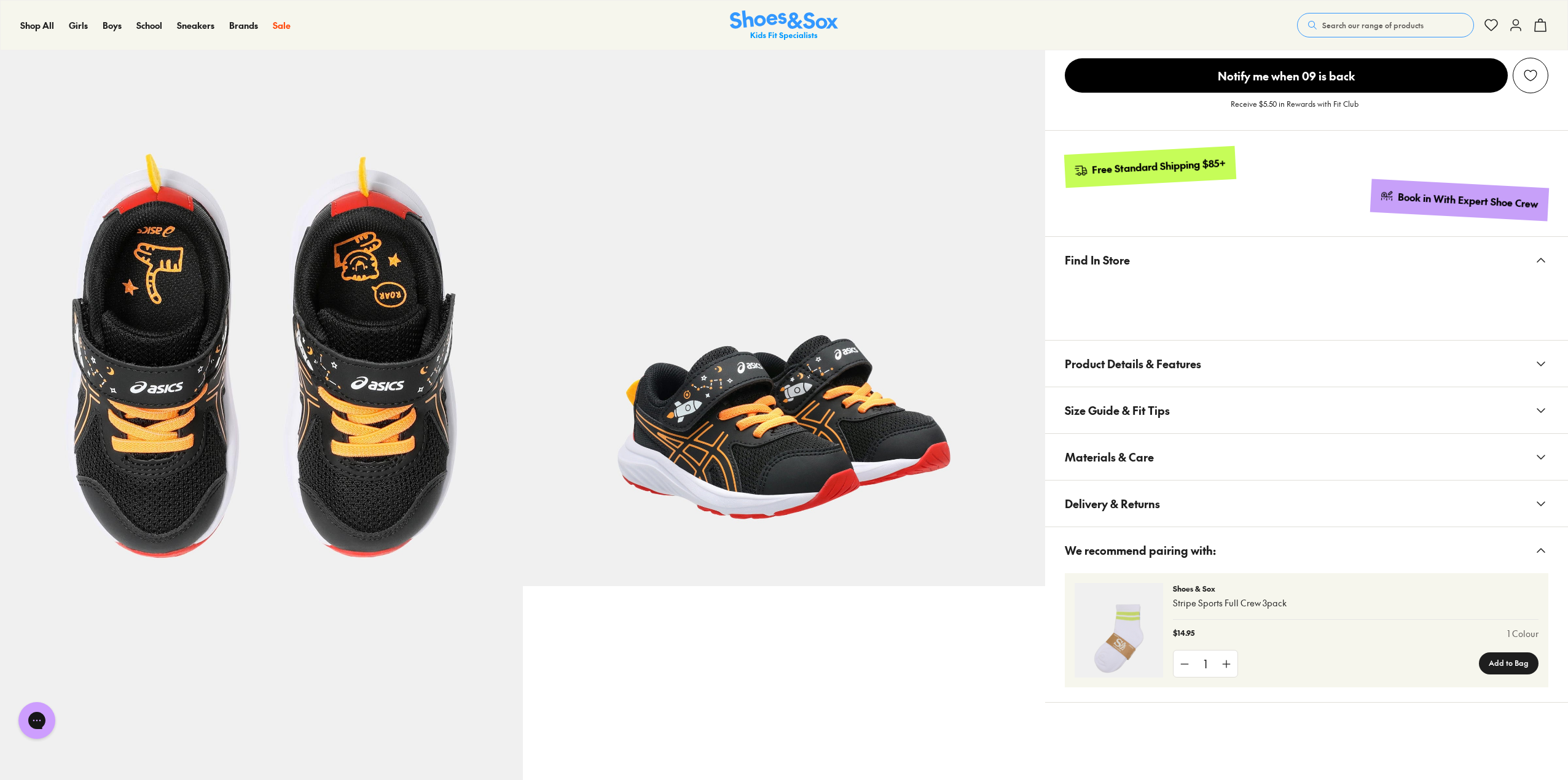
scroll to position [552, 0]
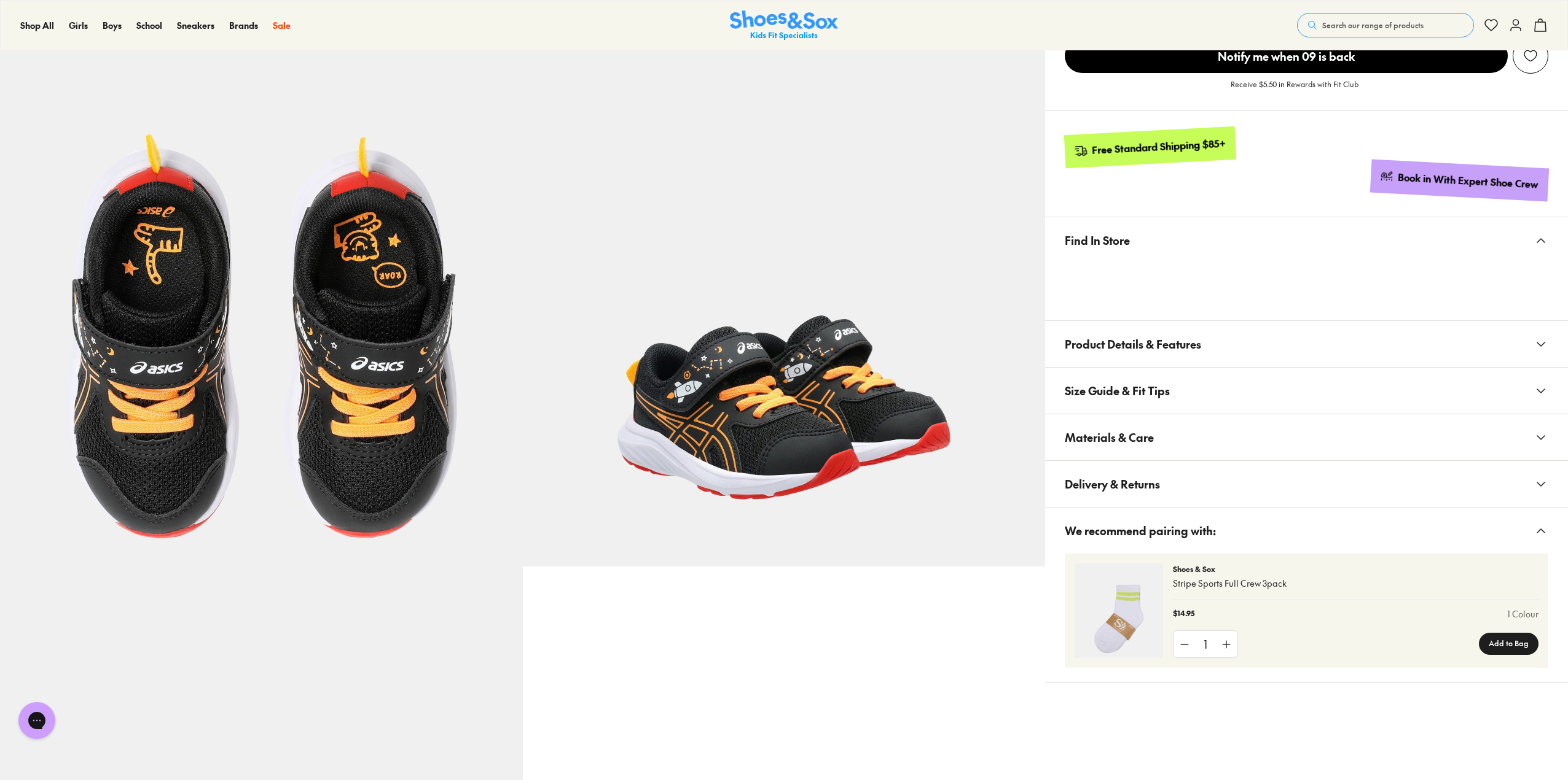
click at [1276, 477] on button "Delivery & Returns" at bounding box center [1306, 484] width 522 height 46
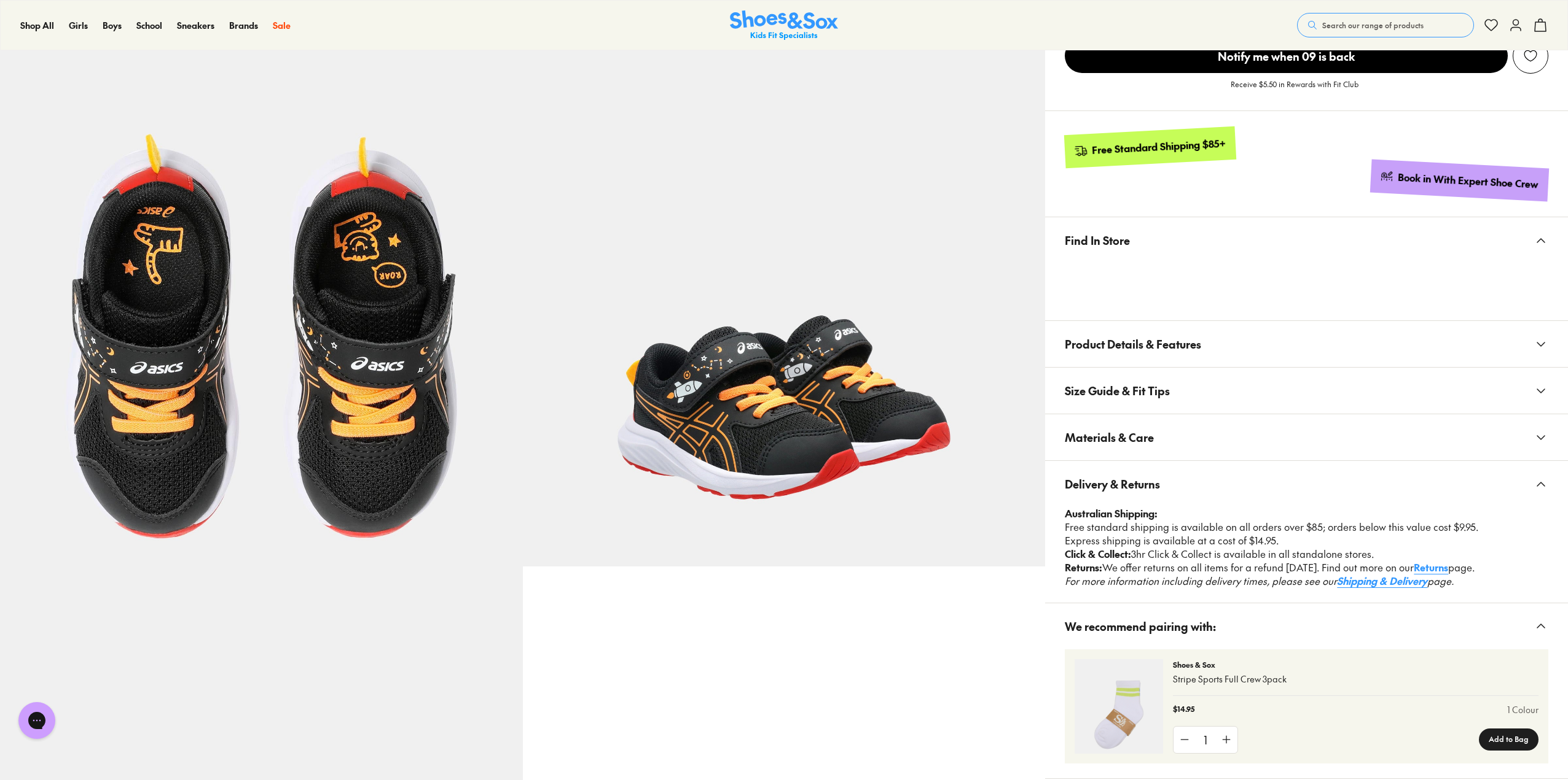
click at [1276, 477] on button "Delivery & Returns" at bounding box center [1306, 484] width 522 height 46
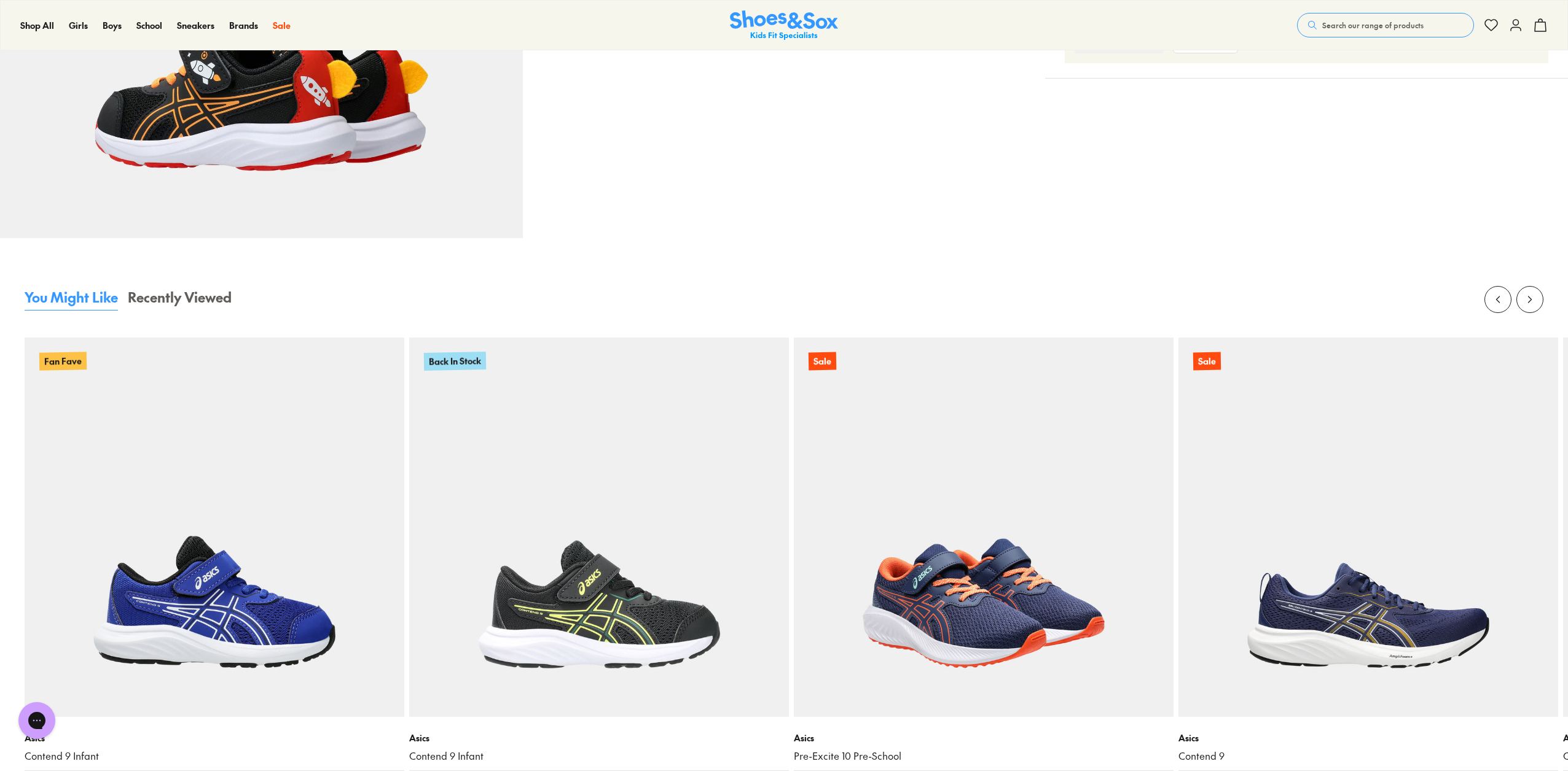
scroll to position [1597, 0]
